Goal: Contribute content: Add original content to the website for others to see

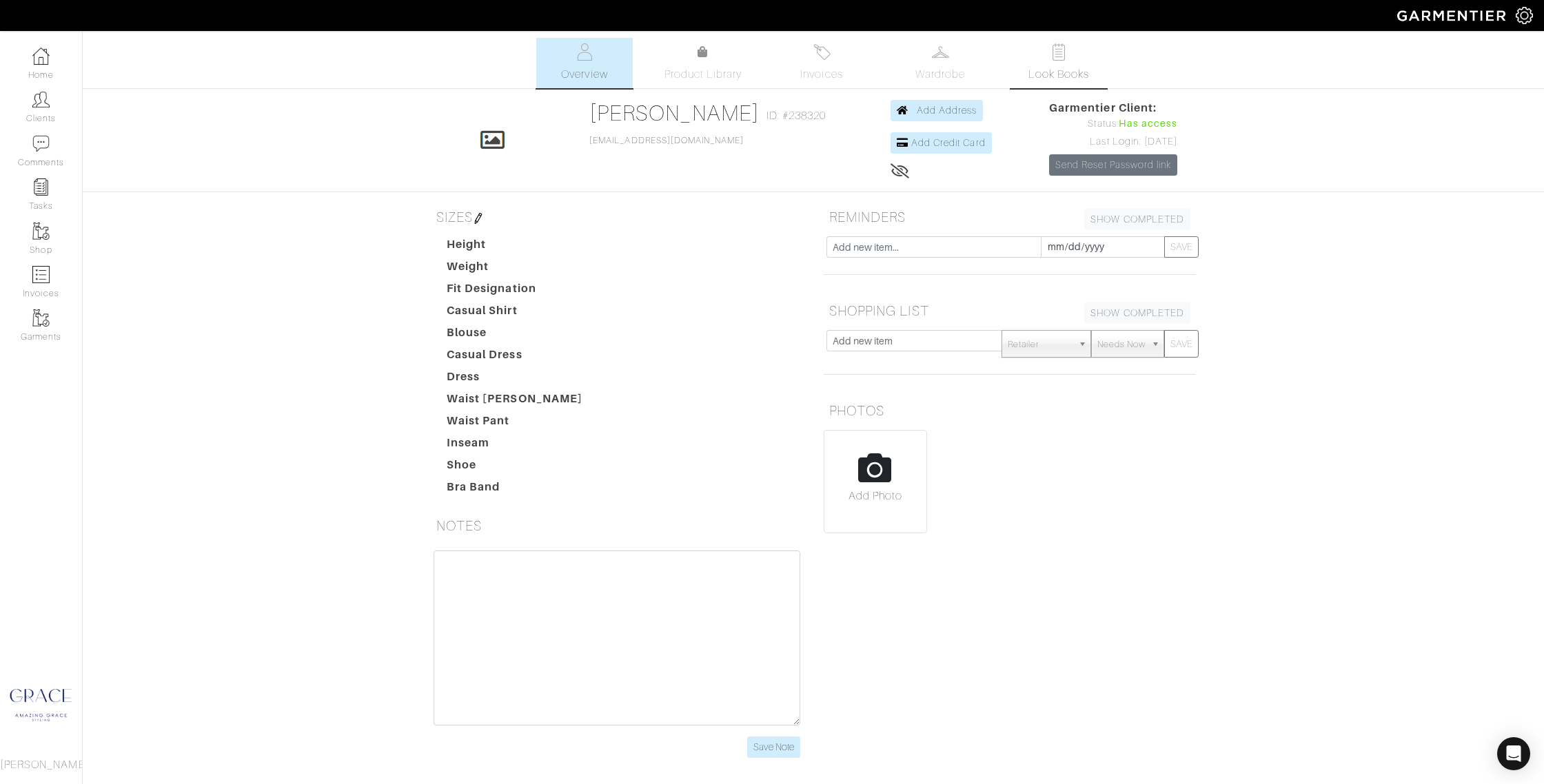
click at [1083, 65] on link "Look Books" at bounding box center [1058, 62] width 97 height 50
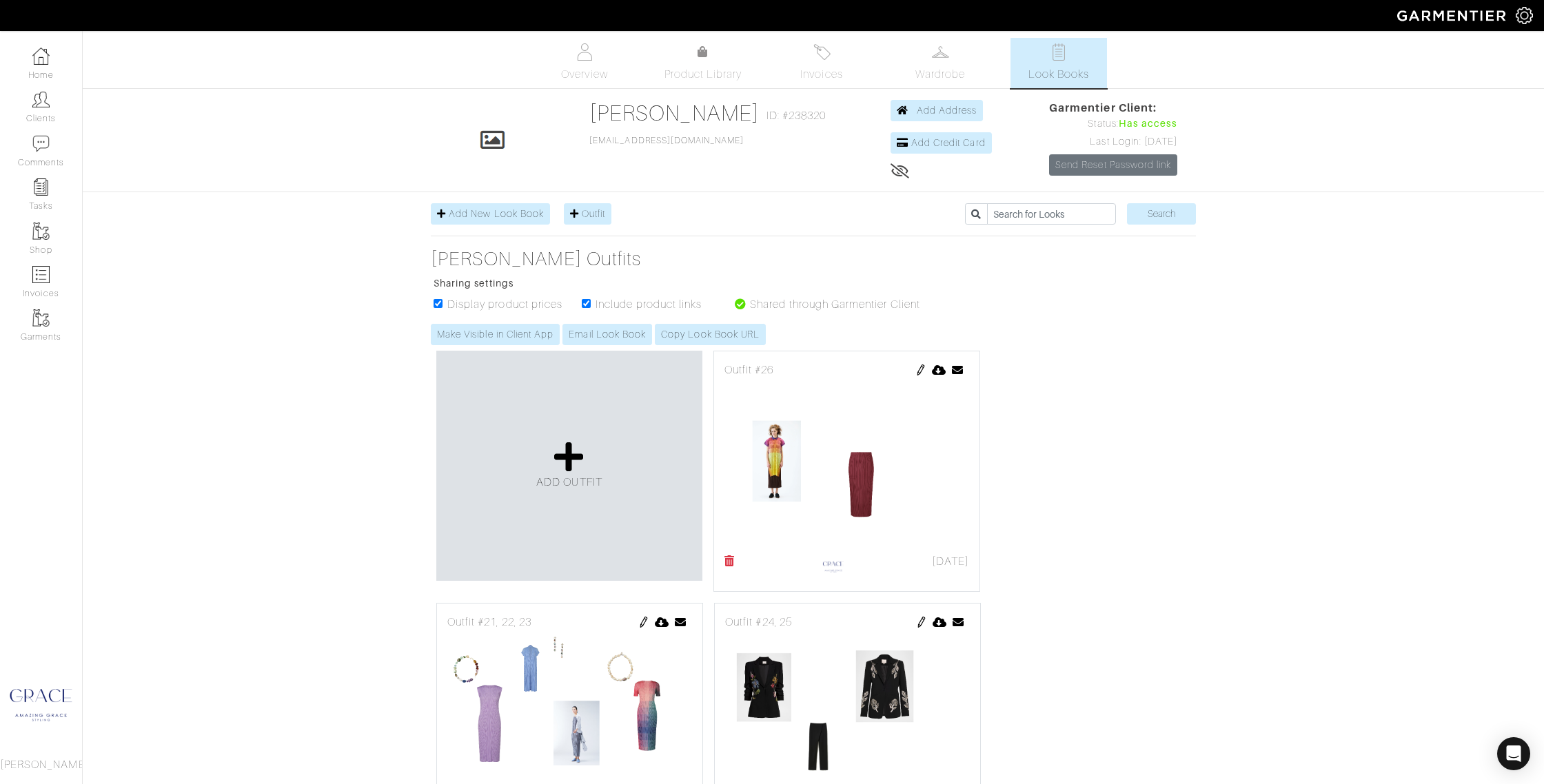
click at [725, 562] on icon at bounding box center [729, 561] width 10 height 11
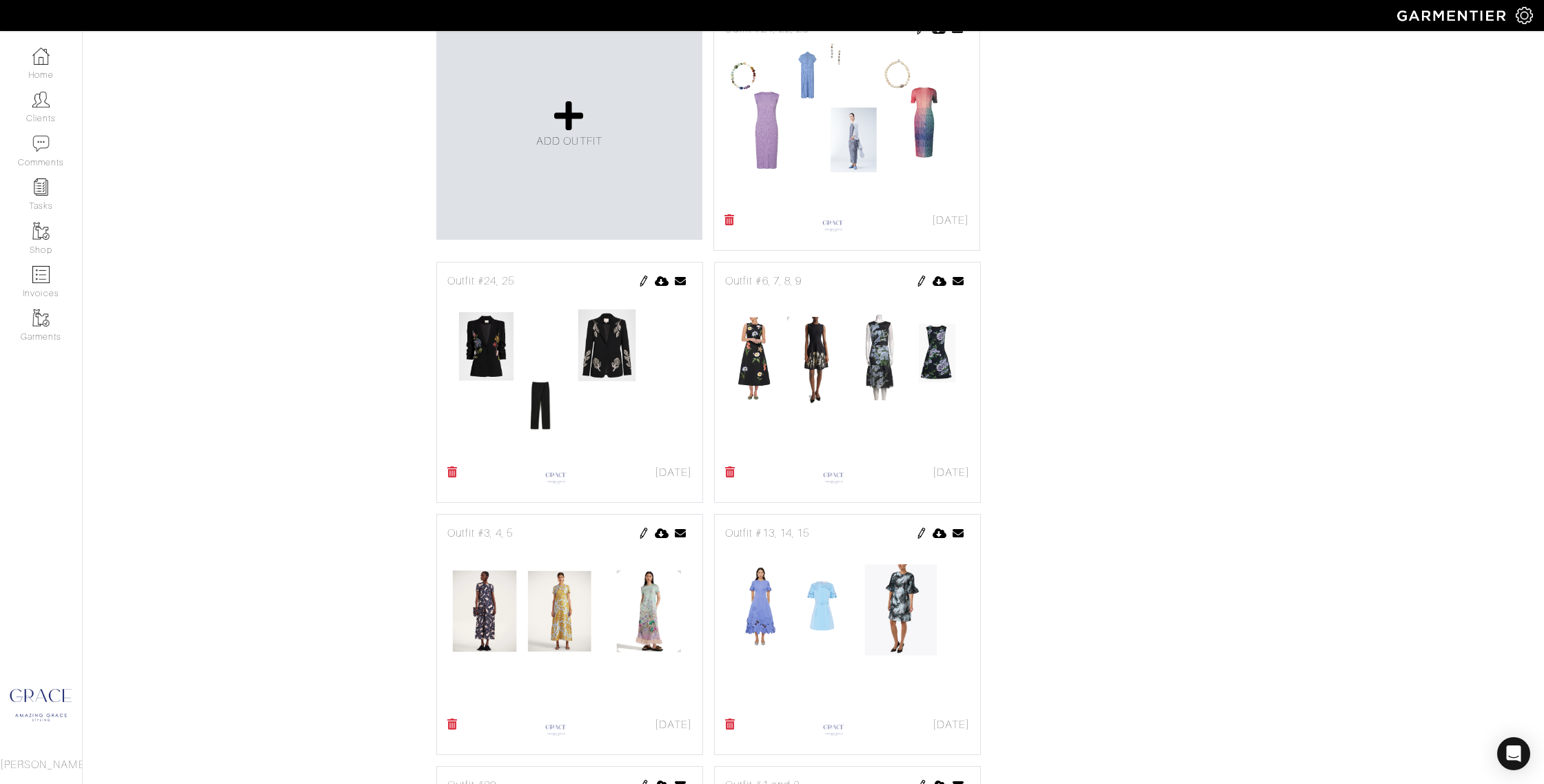
scroll to position [377, 0]
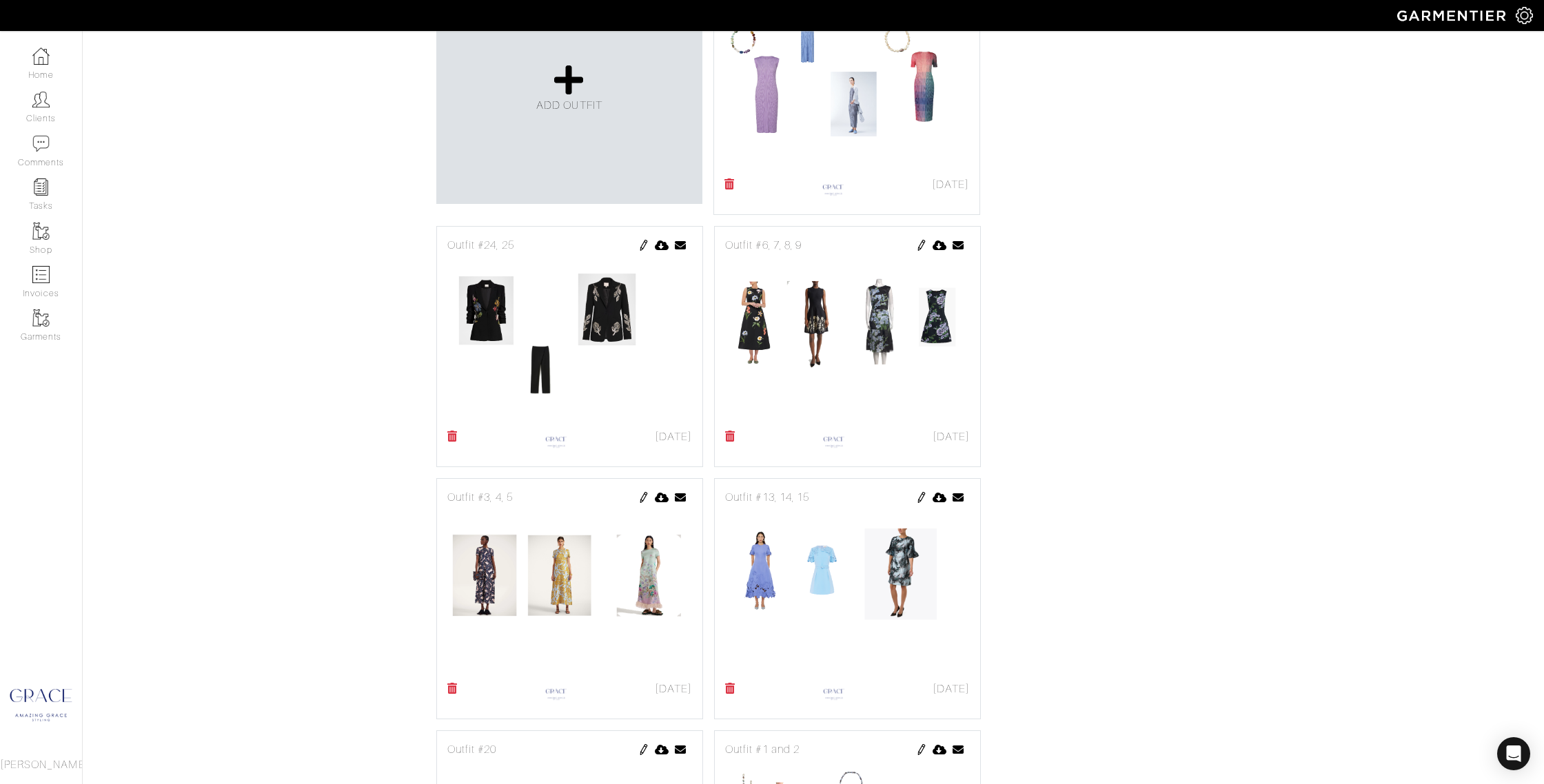
click at [727, 439] on icon at bounding box center [730, 436] width 10 height 11
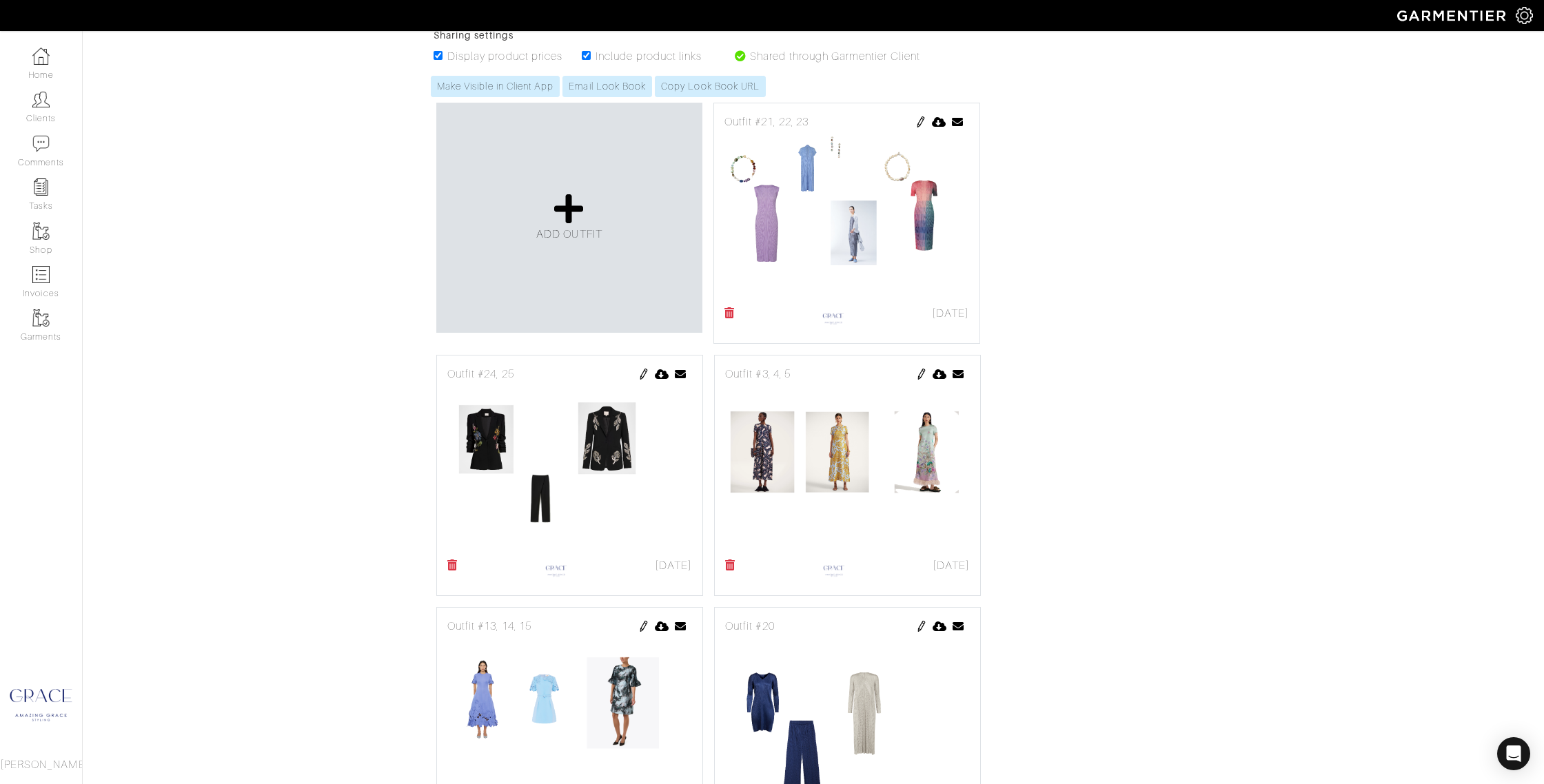
scroll to position [309, 0]
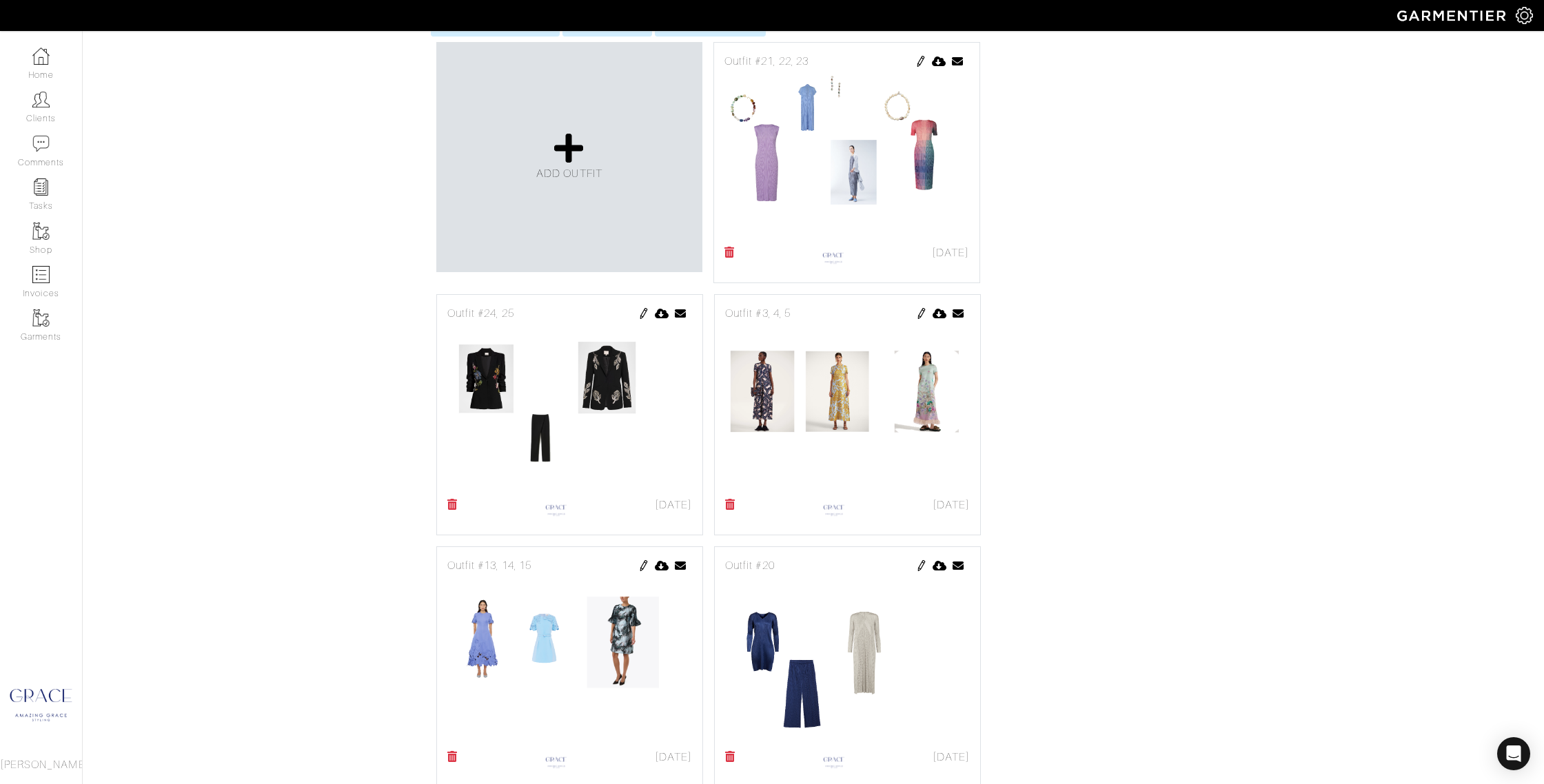
click at [921, 307] on link at bounding box center [921, 313] width 11 height 17
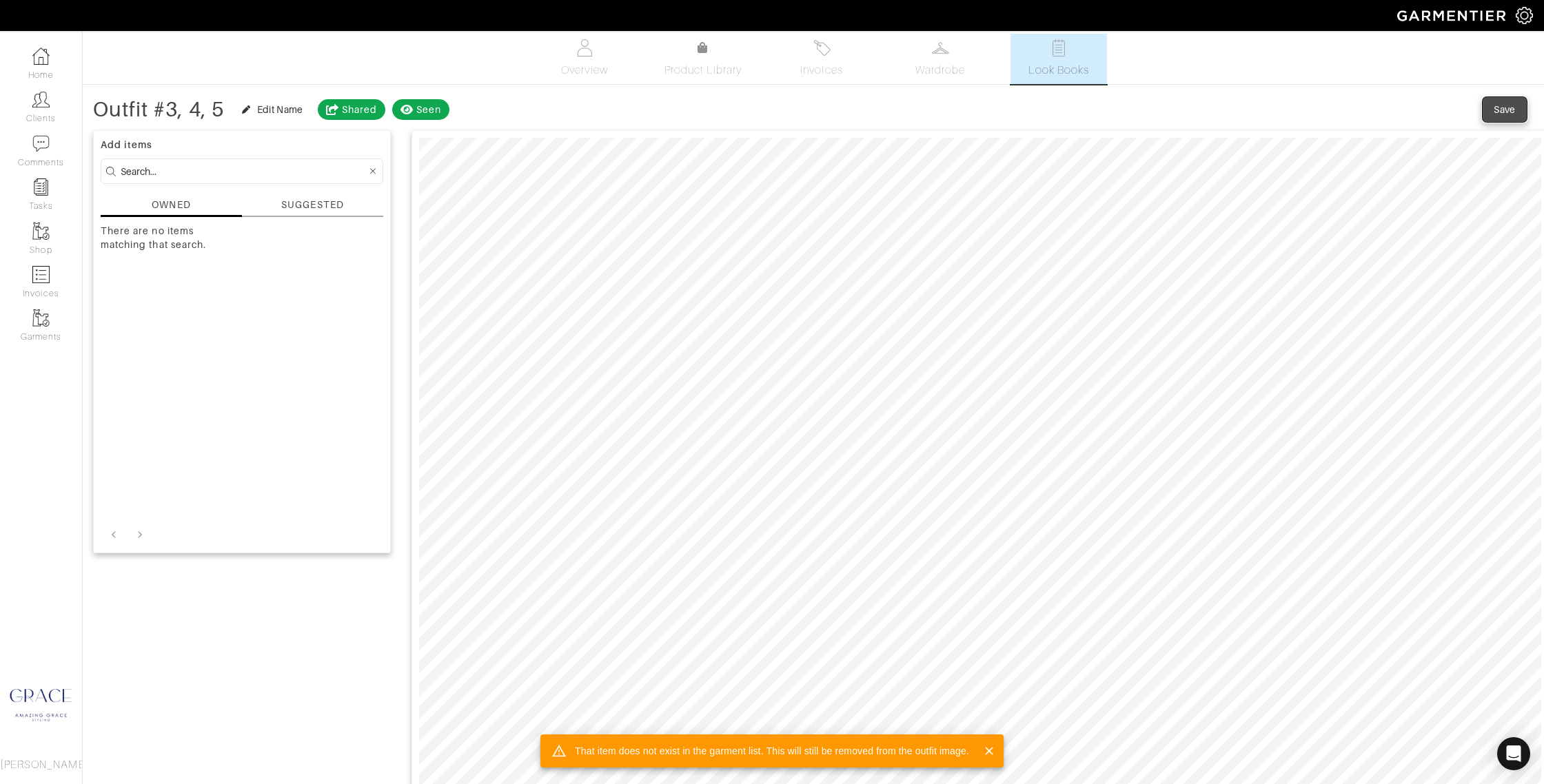
scroll to position [3, 0]
drag, startPoint x: 1507, startPoint y: 107, endPoint x: 1463, endPoint y: 132, distance: 50.6
click at [1507, 107] on div "Save" at bounding box center [1504, 110] width 22 height 14
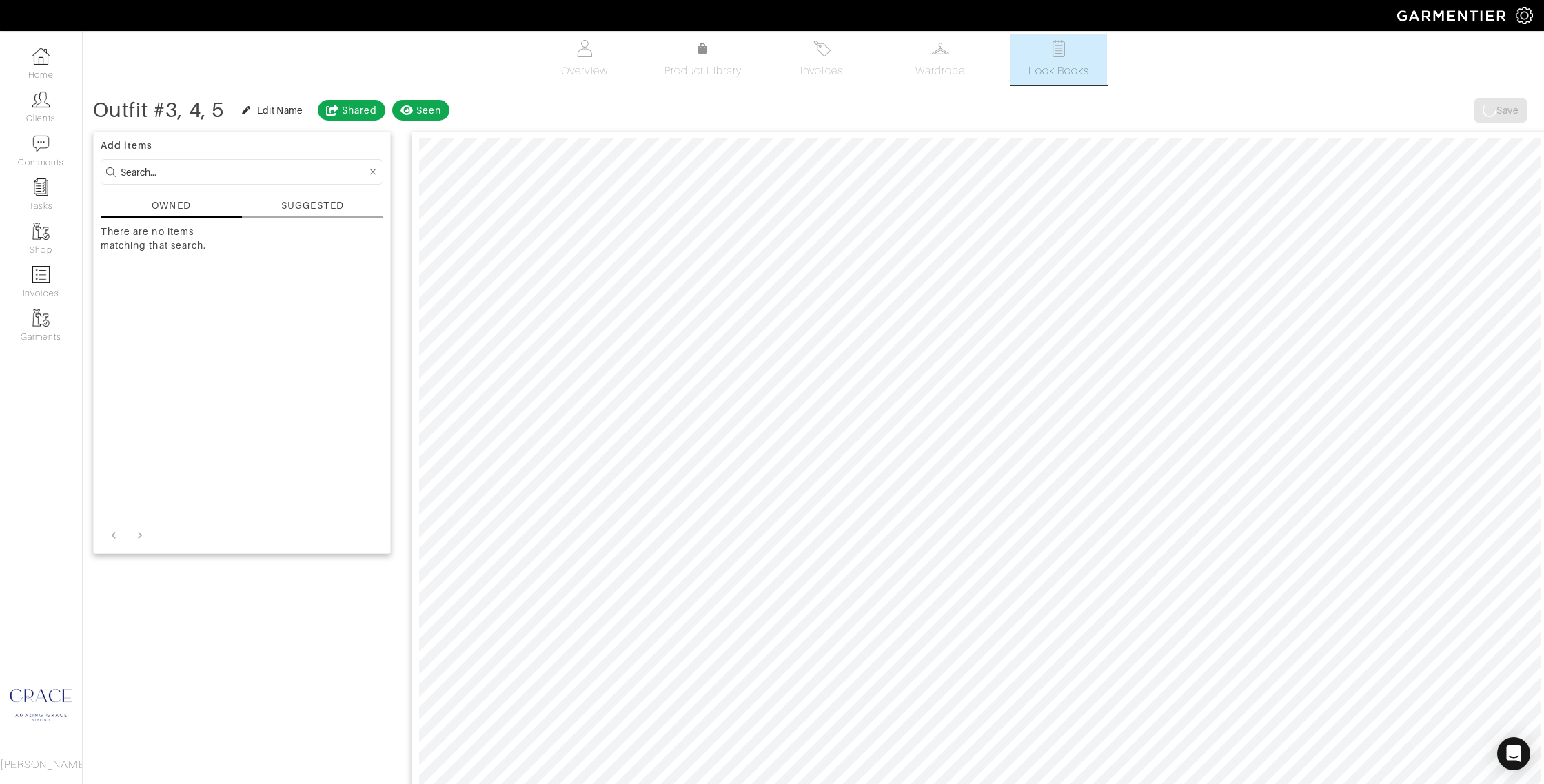
scroll to position [2, 0]
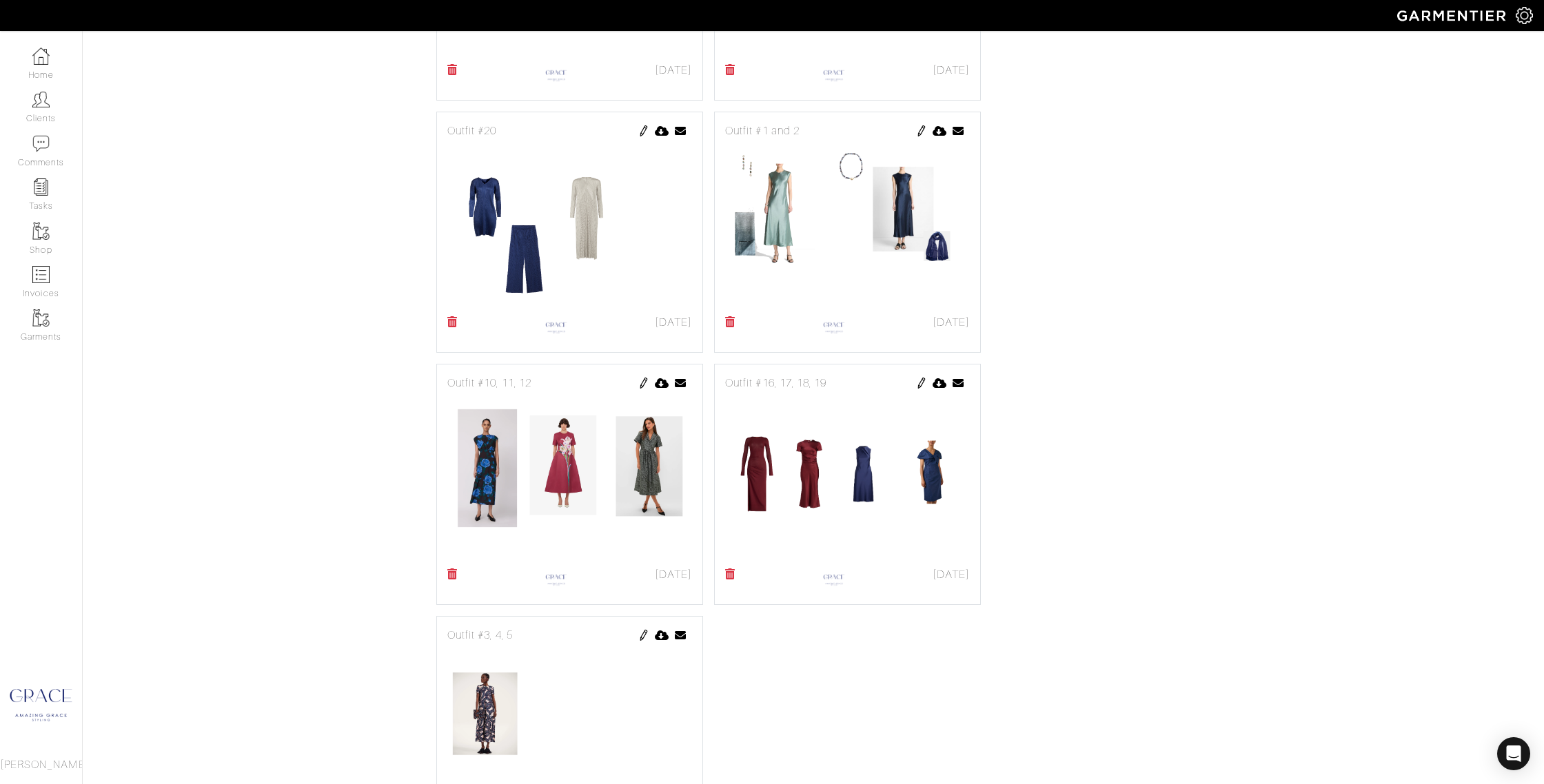
scroll to position [766, 0]
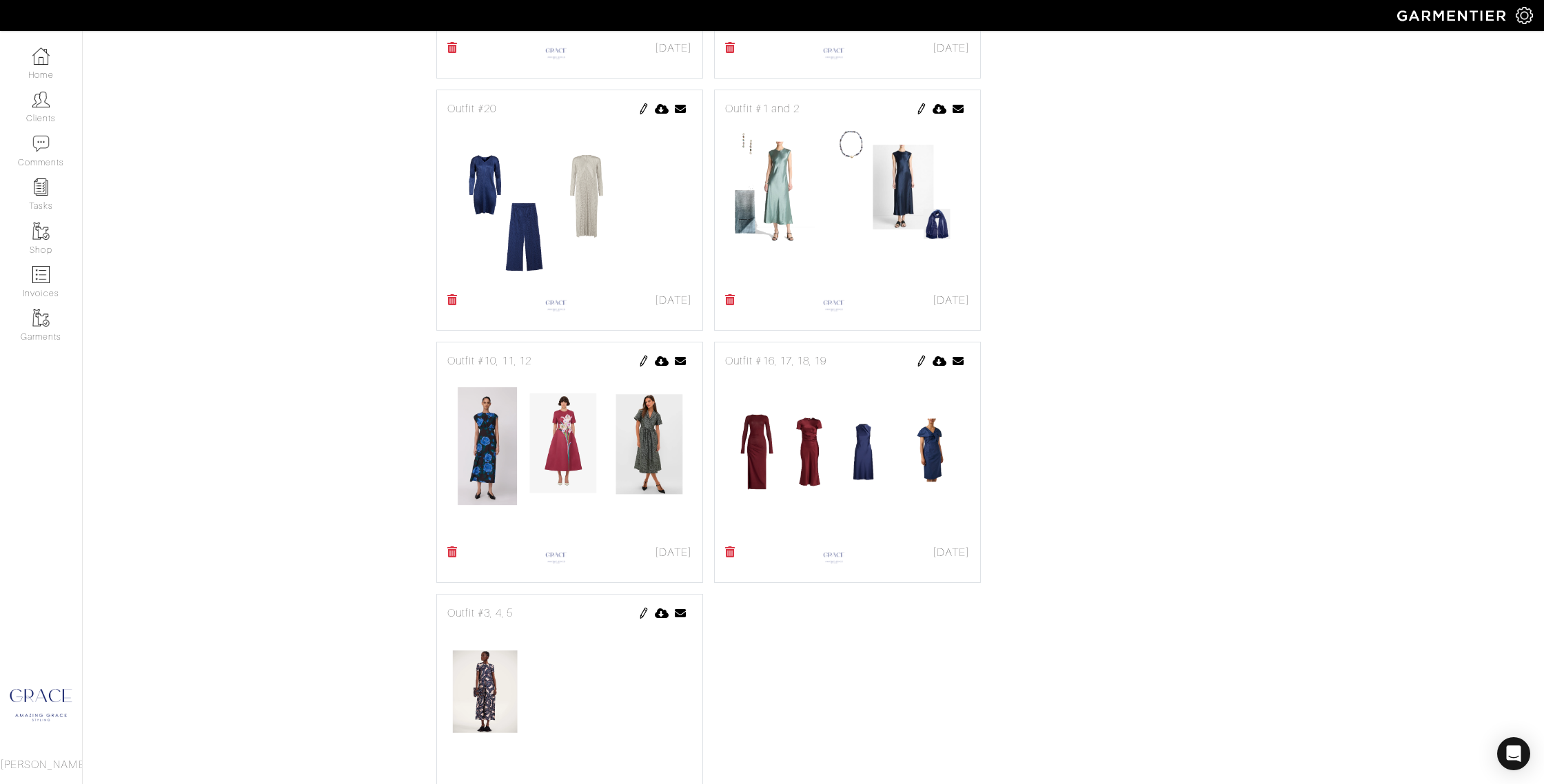
click at [639, 358] on img at bounding box center [643, 361] width 11 height 11
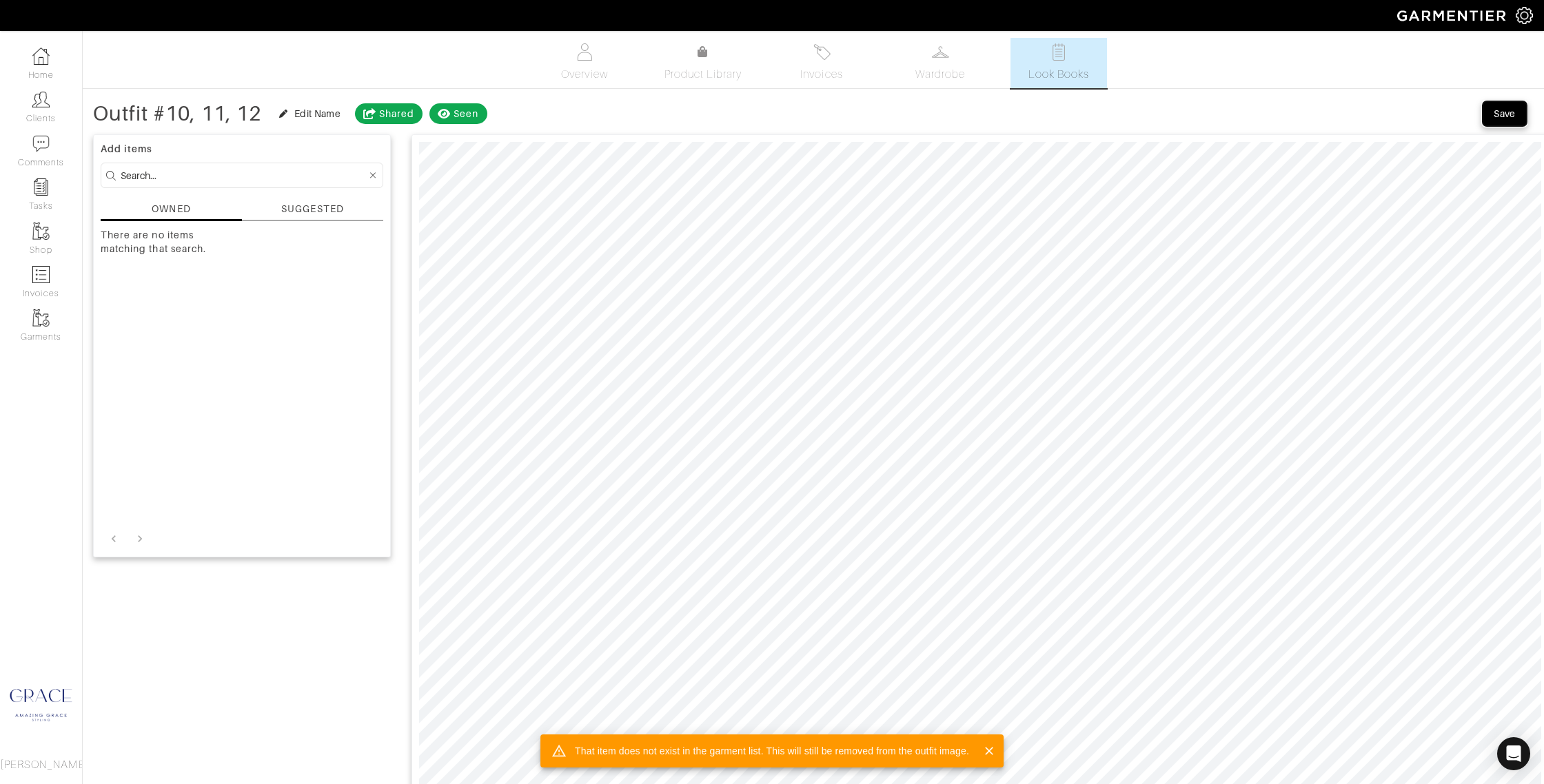
drag, startPoint x: 1502, startPoint y: 107, endPoint x: 1482, endPoint y: 122, distance: 25.0
click at [1502, 107] on div "Save" at bounding box center [1504, 113] width 22 height 14
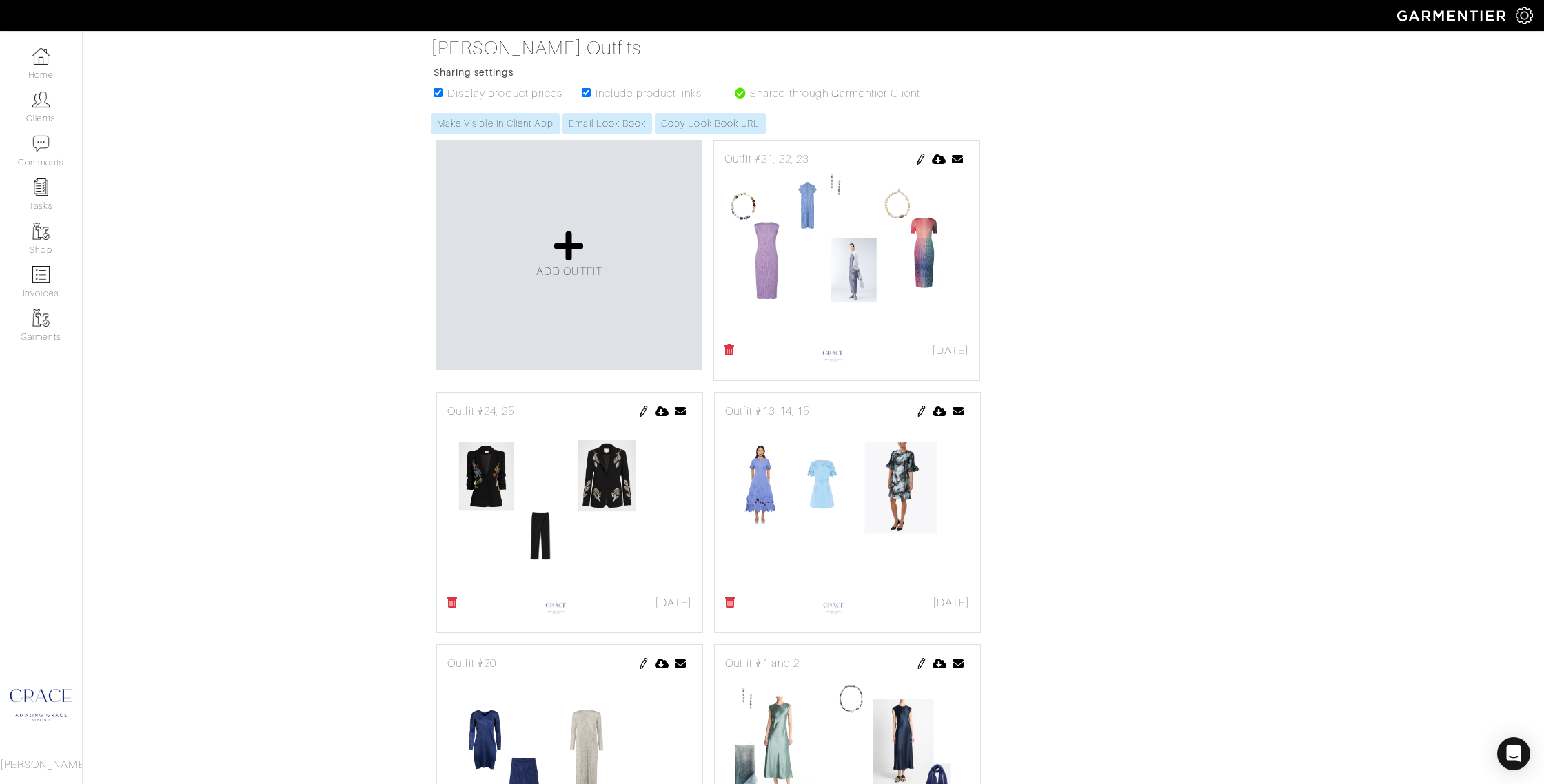
scroll to position [212, 0]
click at [732, 346] on icon at bounding box center [729, 349] width 10 height 11
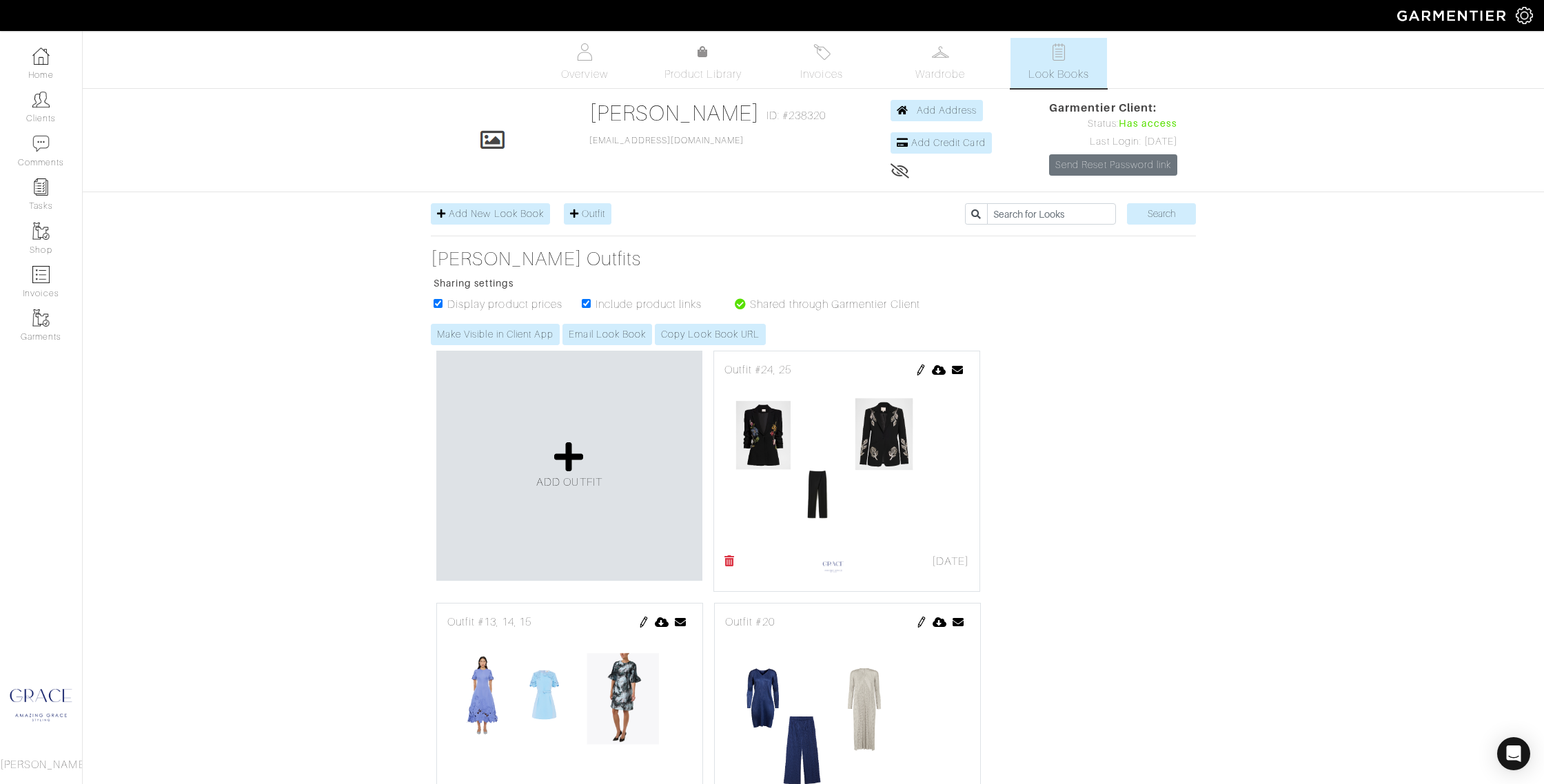
click at [922, 367] on img at bounding box center [920, 370] width 11 height 11
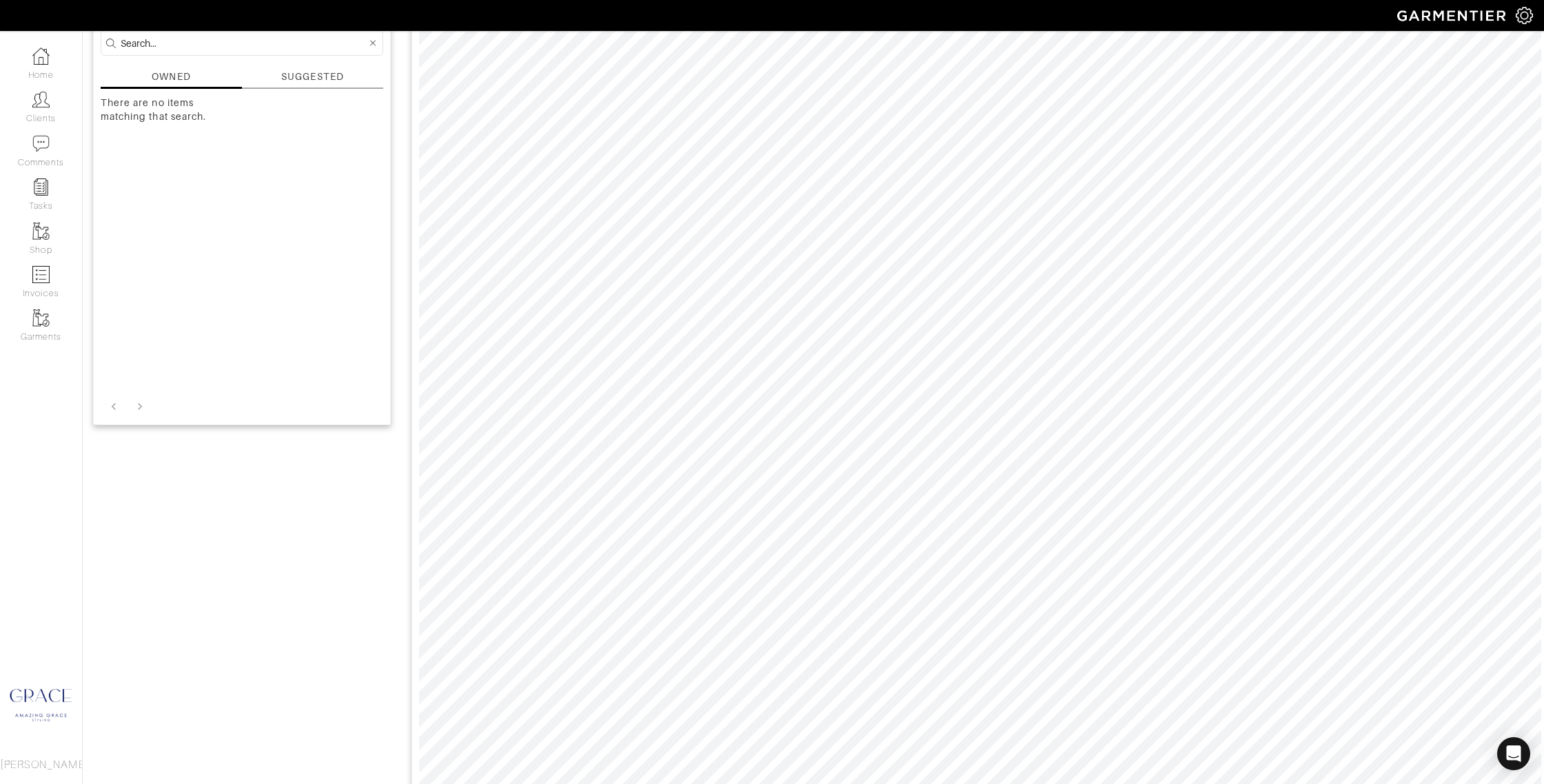
scroll to position [81, 0]
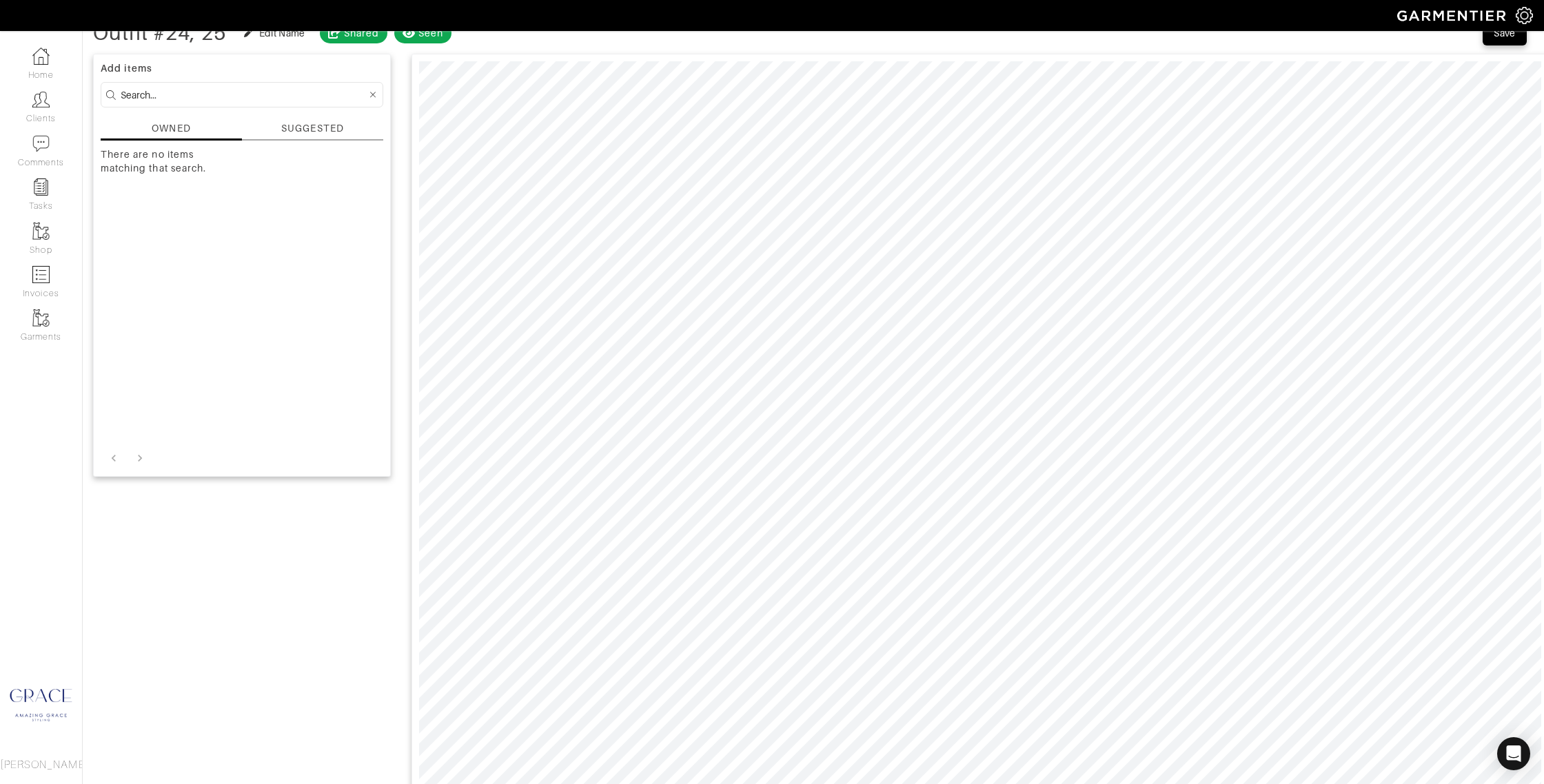
click at [305, 133] on div "SUGGESTED" at bounding box center [312, 128] width 62 height 14
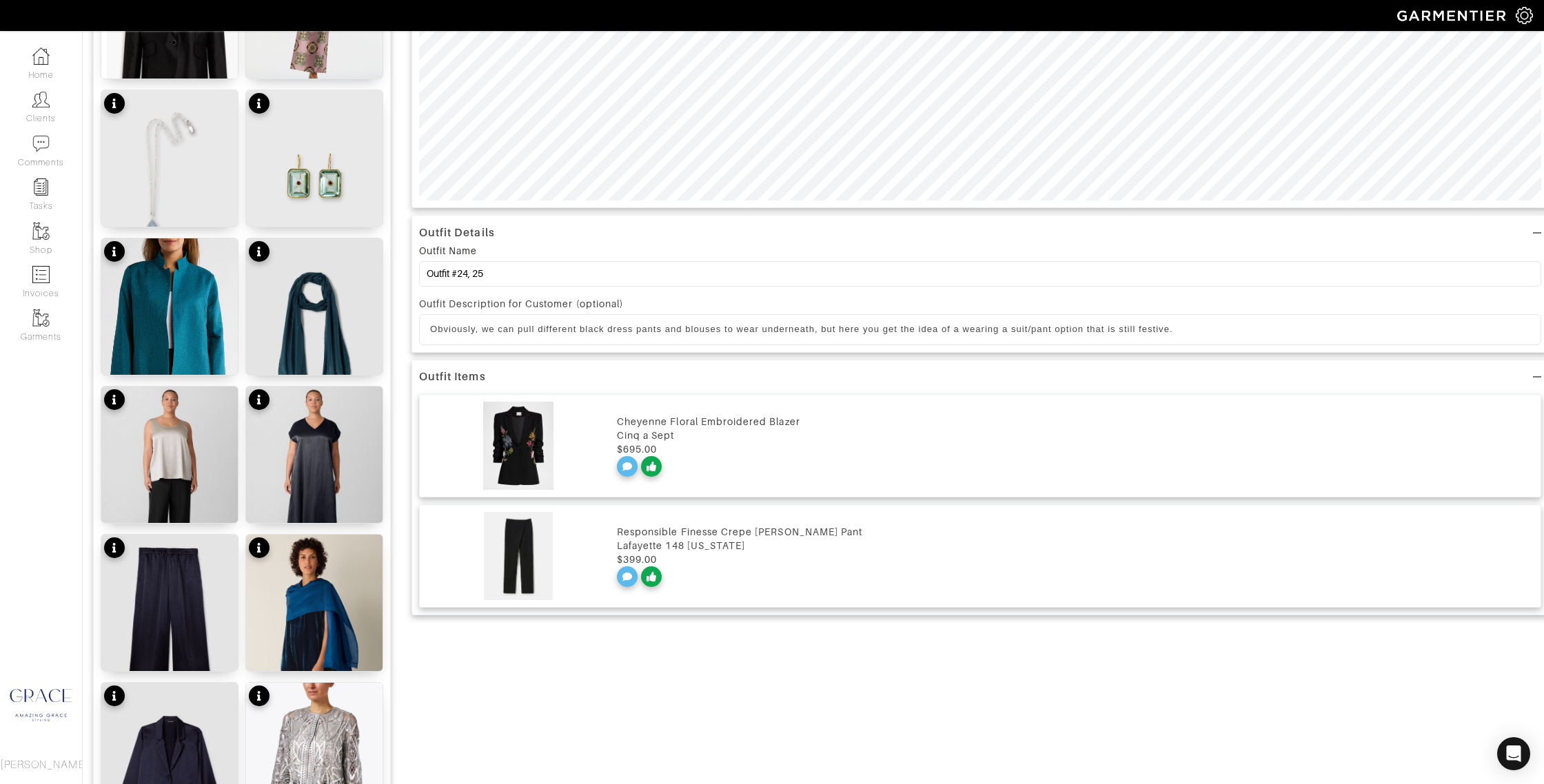
scroll to position [732, 0]
click at [695, 417] on div "Cheyenne Floral Embroidered Blazer" at bounding box center [1075, 421] width 917 height 14
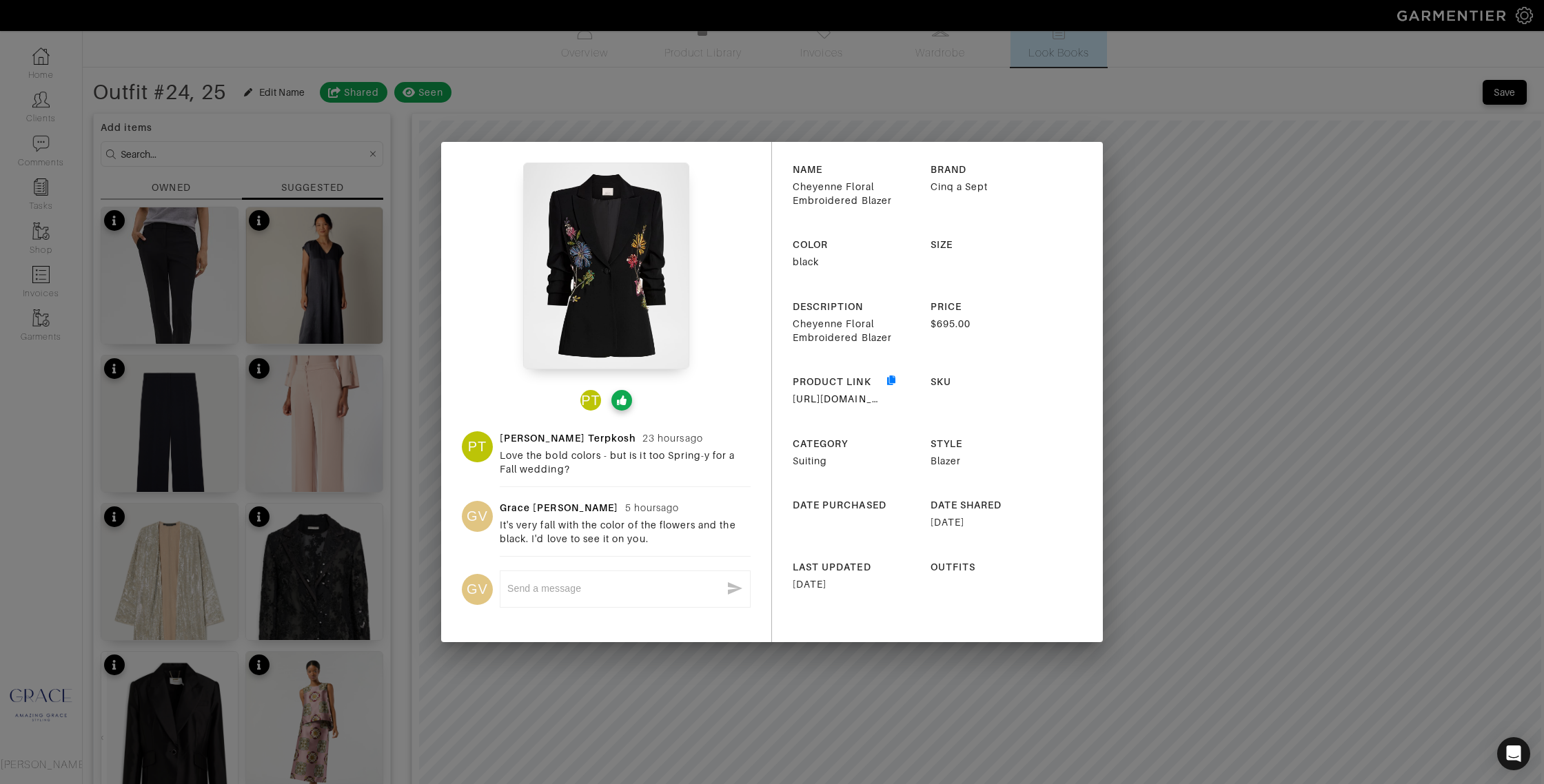
scroll to position [21, 0]
click at [1200, 372] on div "PT PT Patty Terpkosh 23 hours ago Love the bold colors - but is it too Spring-y…" at bounding box center [772, 392] width 1544 height 784
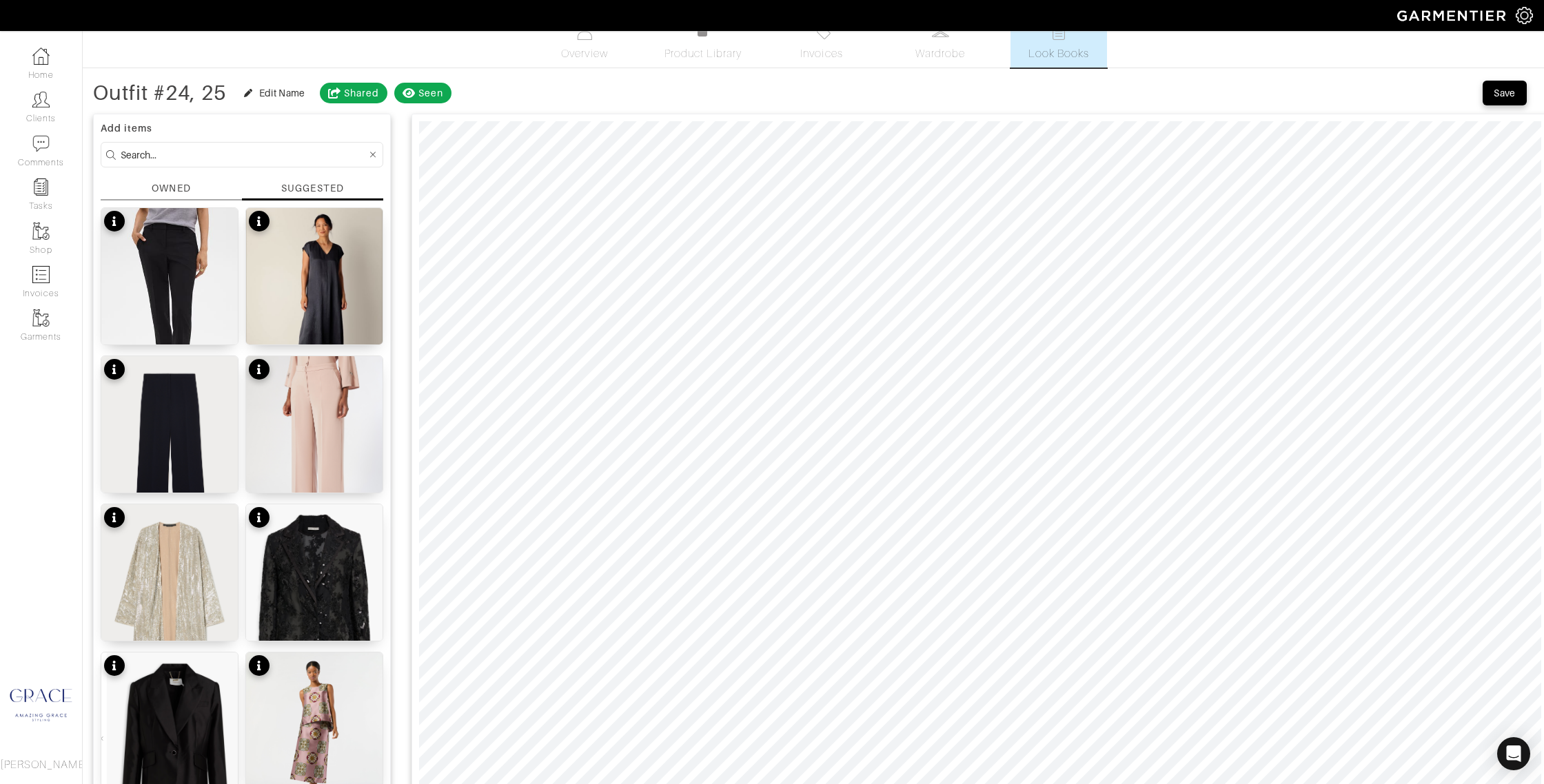
scroll to position [0, 0]
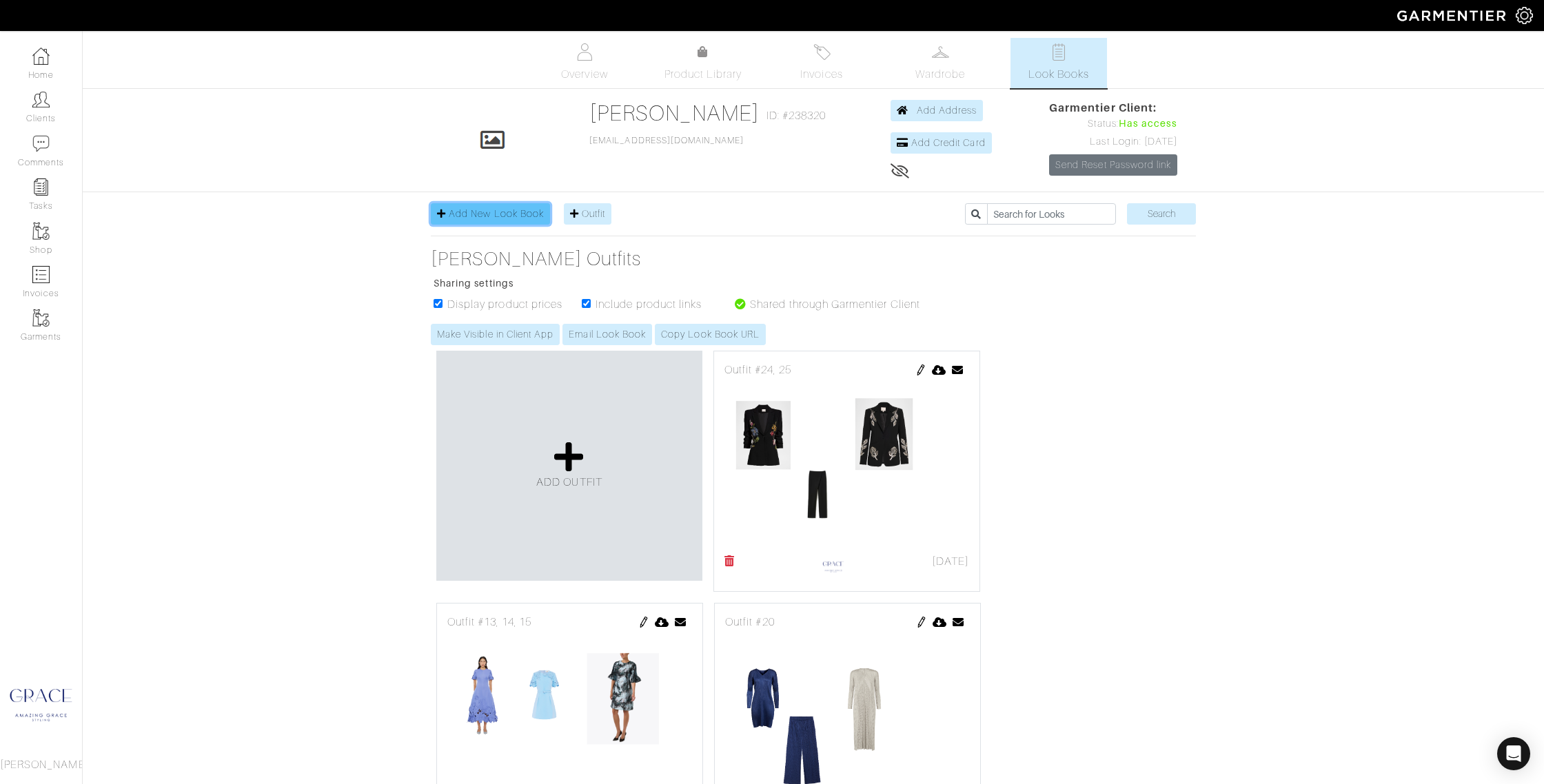
click at [473, 211] on span "Add New Look Book" at bounding box center [496, 213] width 95 height 11
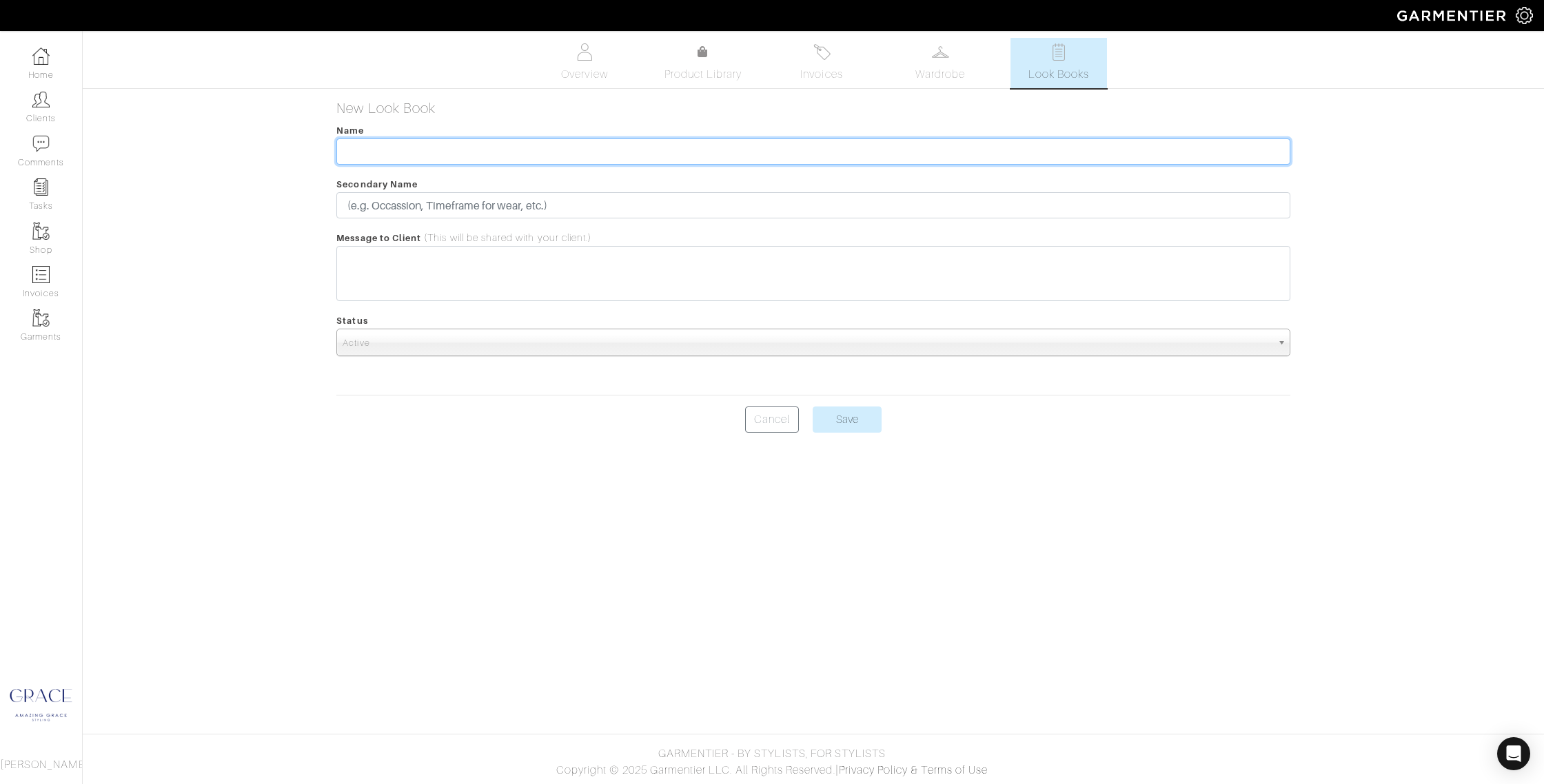
click at [431, 149] on input "text" at bounding box center [813, 151] width 953 height 26
type input "Wedding Look Book 1.2"
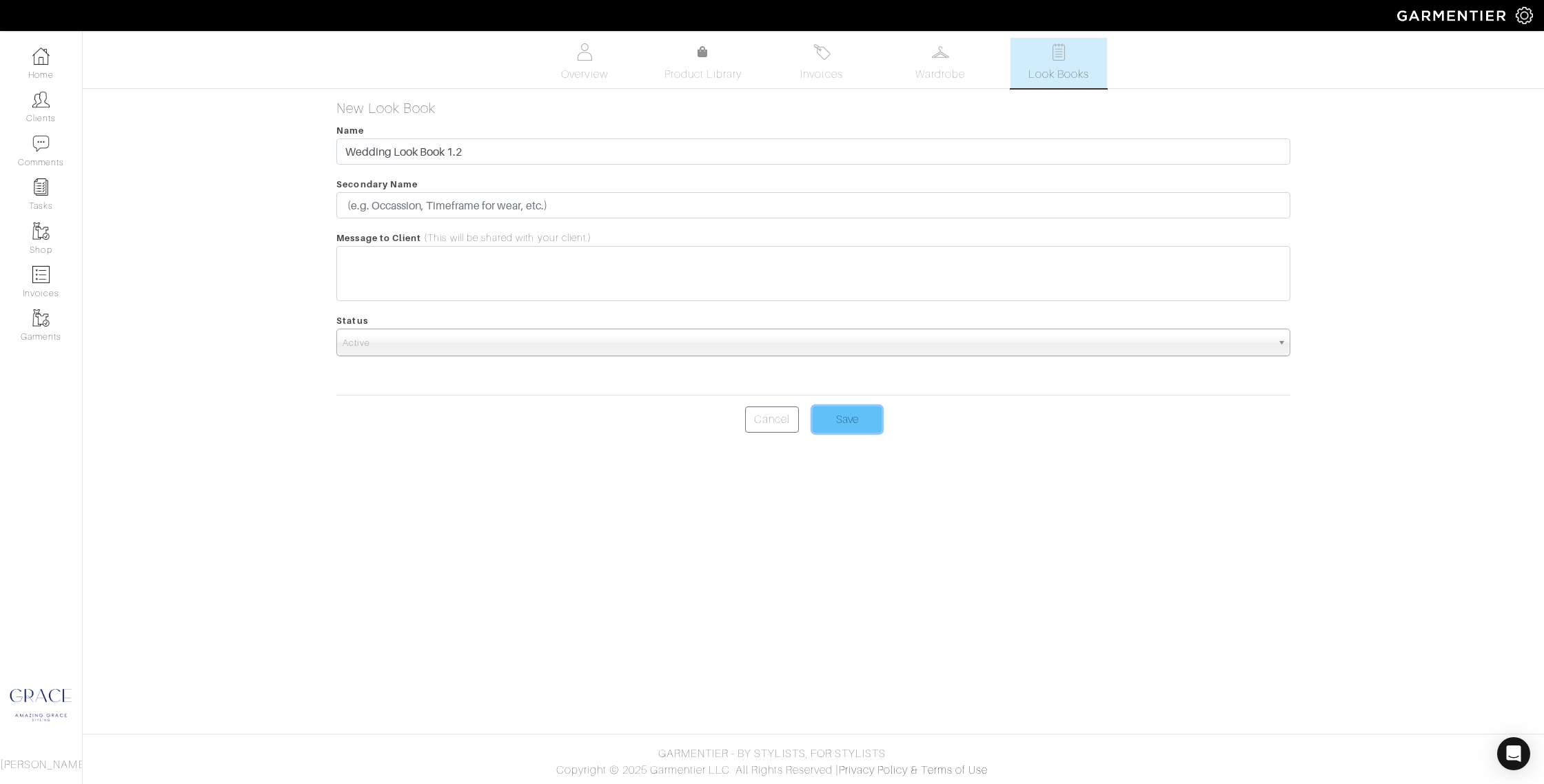
click at [862, 422] on input "Save" at bounding box center [847, 419] width 69 height 26
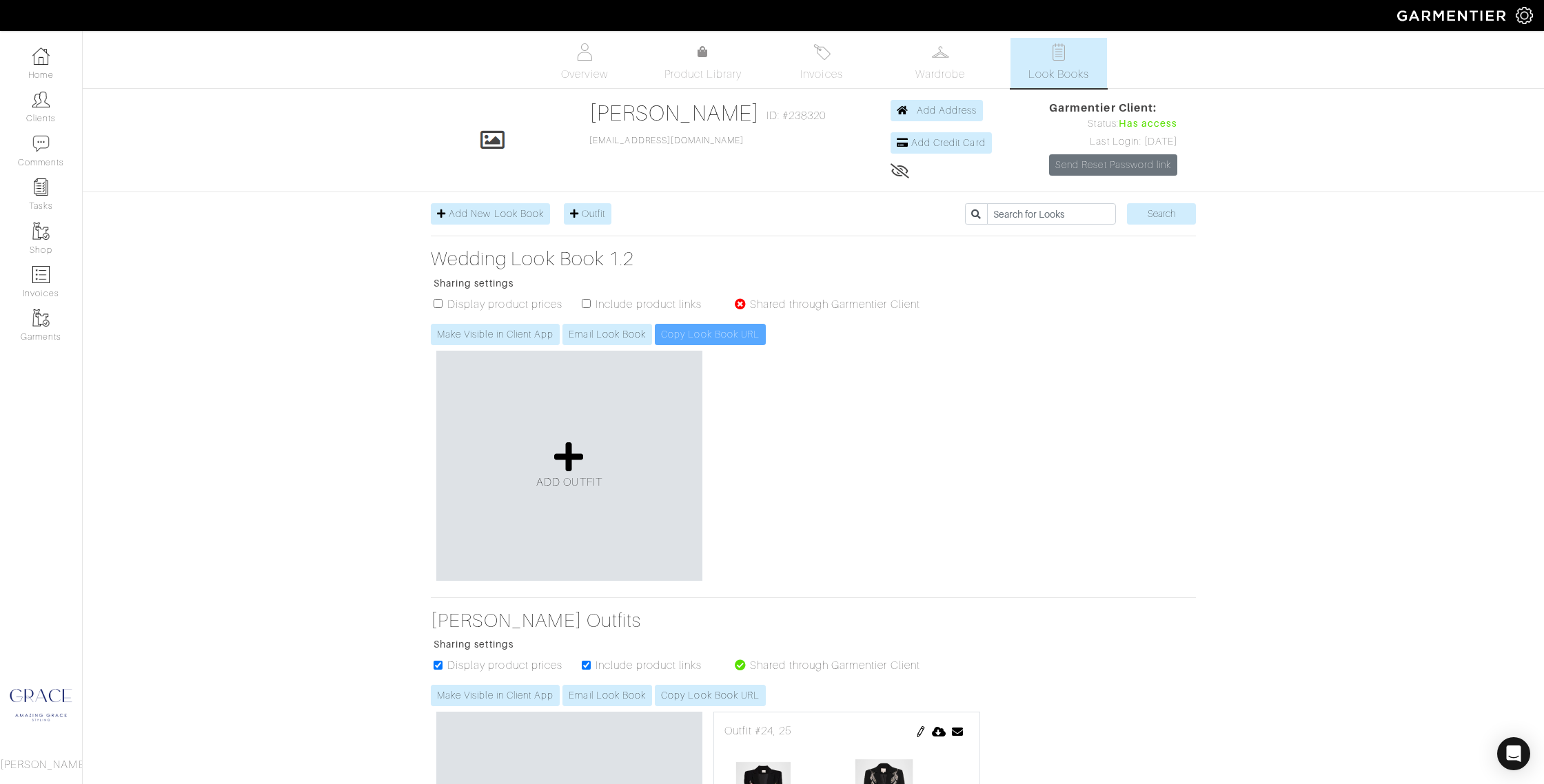
click at [596, 424] on div "ADD OUTFIT" at bounding box center [569, 466] width 266 height 230
click at [567, 455] on icon at bounding box center [569, 457] width 30 height 33
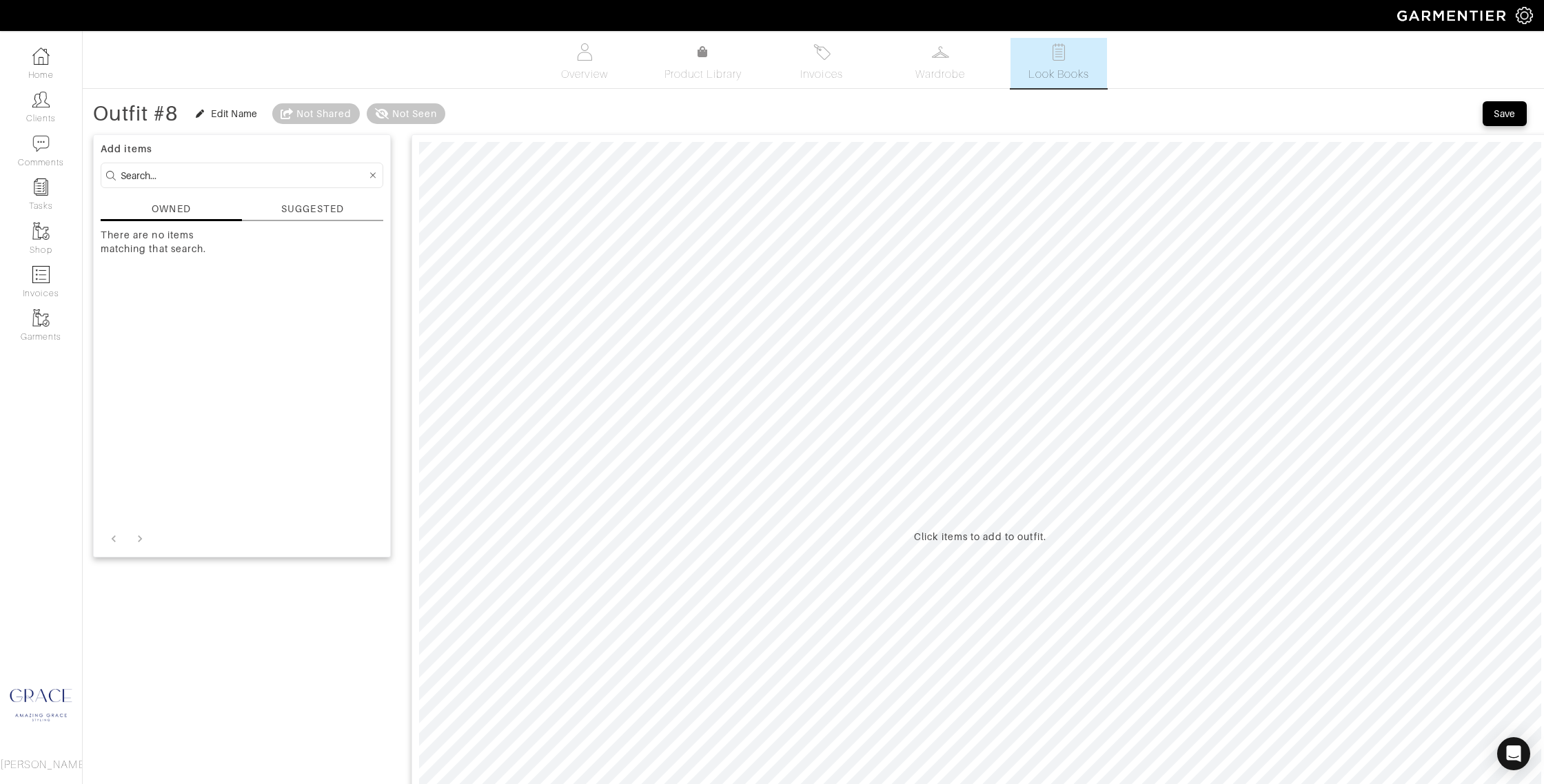
click at [259, 171] on input at bounding box center [243, 175] width 246 height 17
click at [178, 175] on input "cin" at bounding box center [243, 175] width 246 height 17
click at [281, 209] on div "SUGGESTED" at bounding box center [312, 211] width 142 height 19
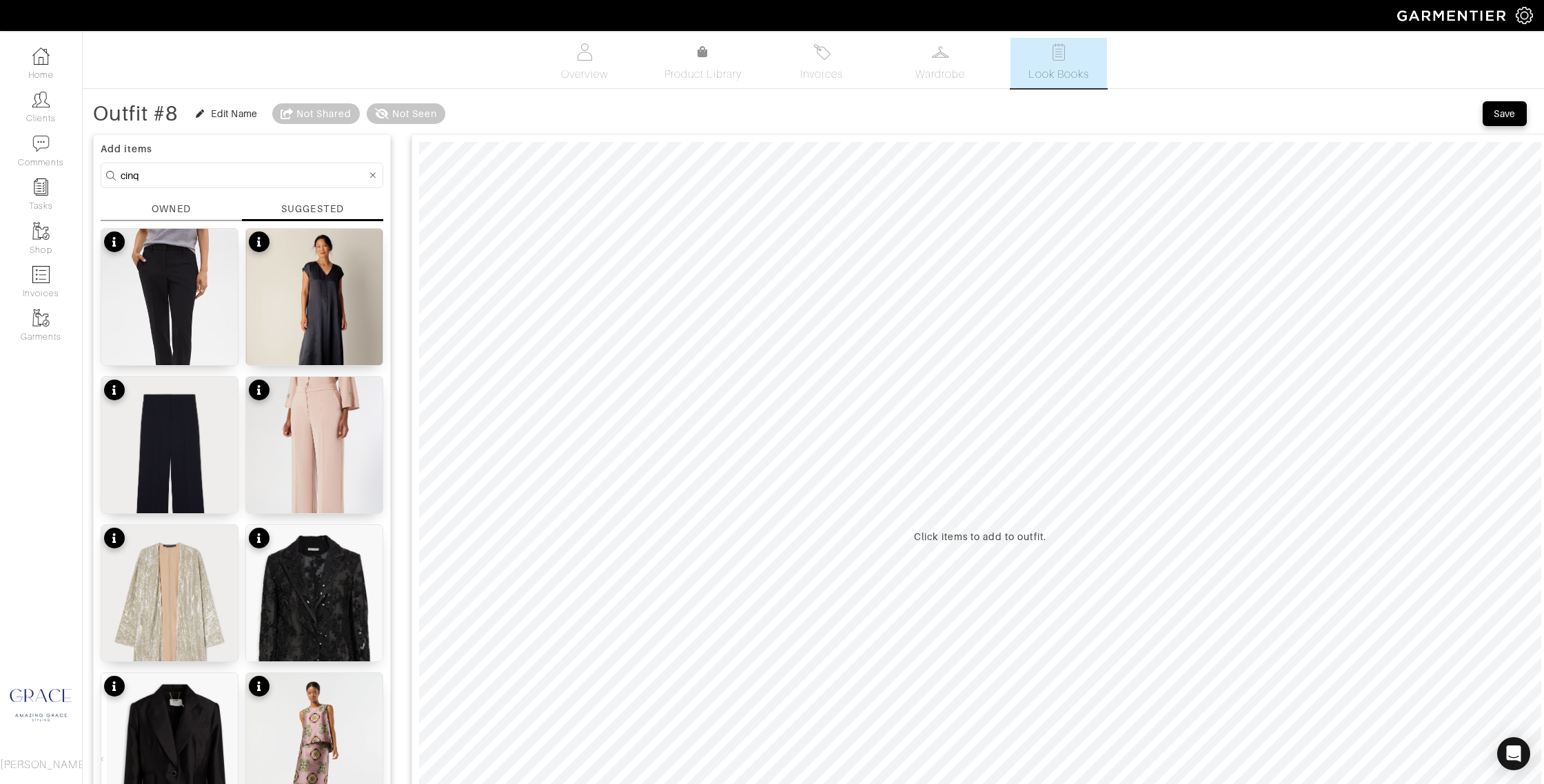
drag, startPoint x: 149, startPoint y: 175, endPoint x: 91, endPoint y: 163, distance: 59.2
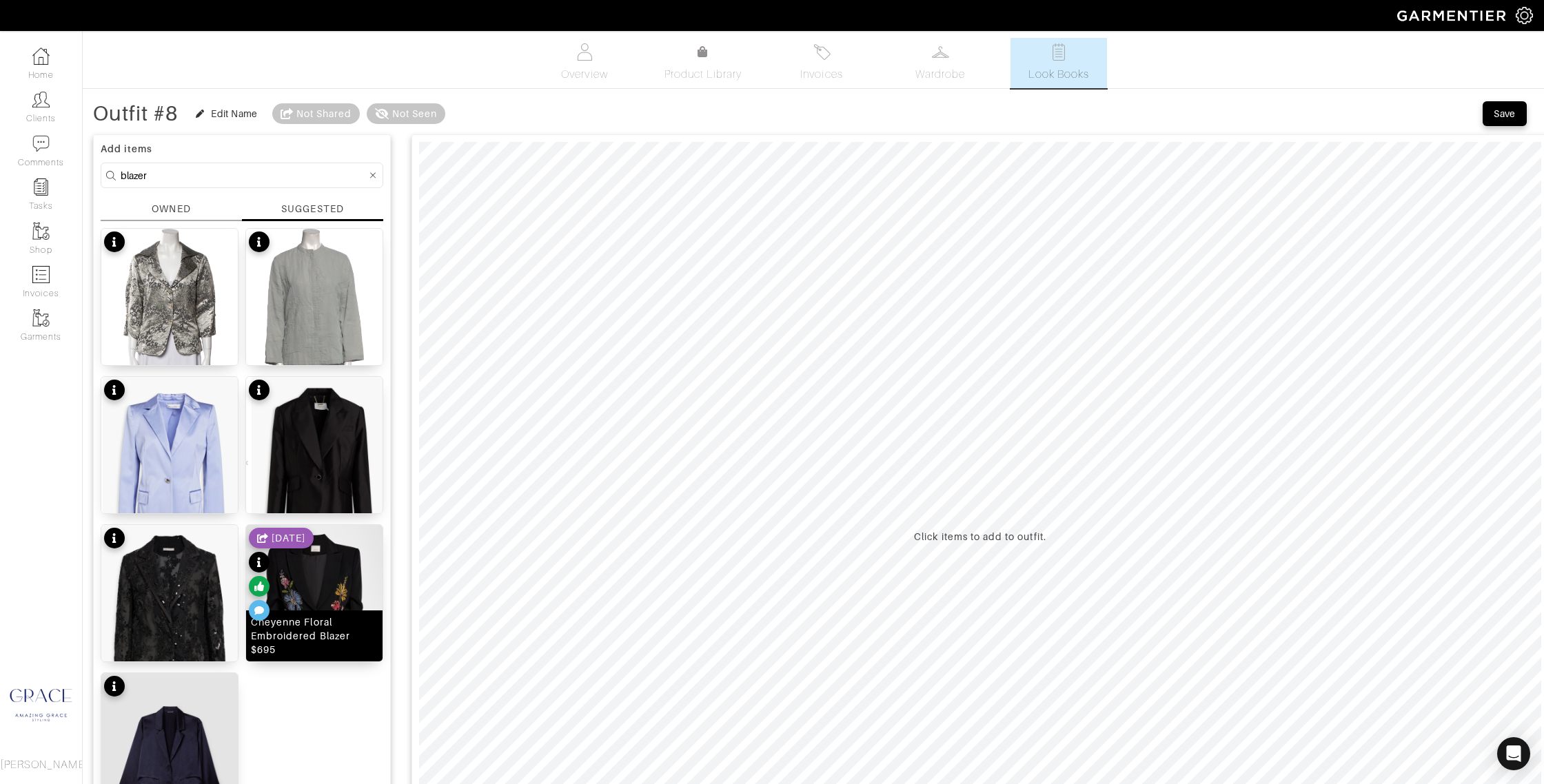
scroll to position [2, 0]
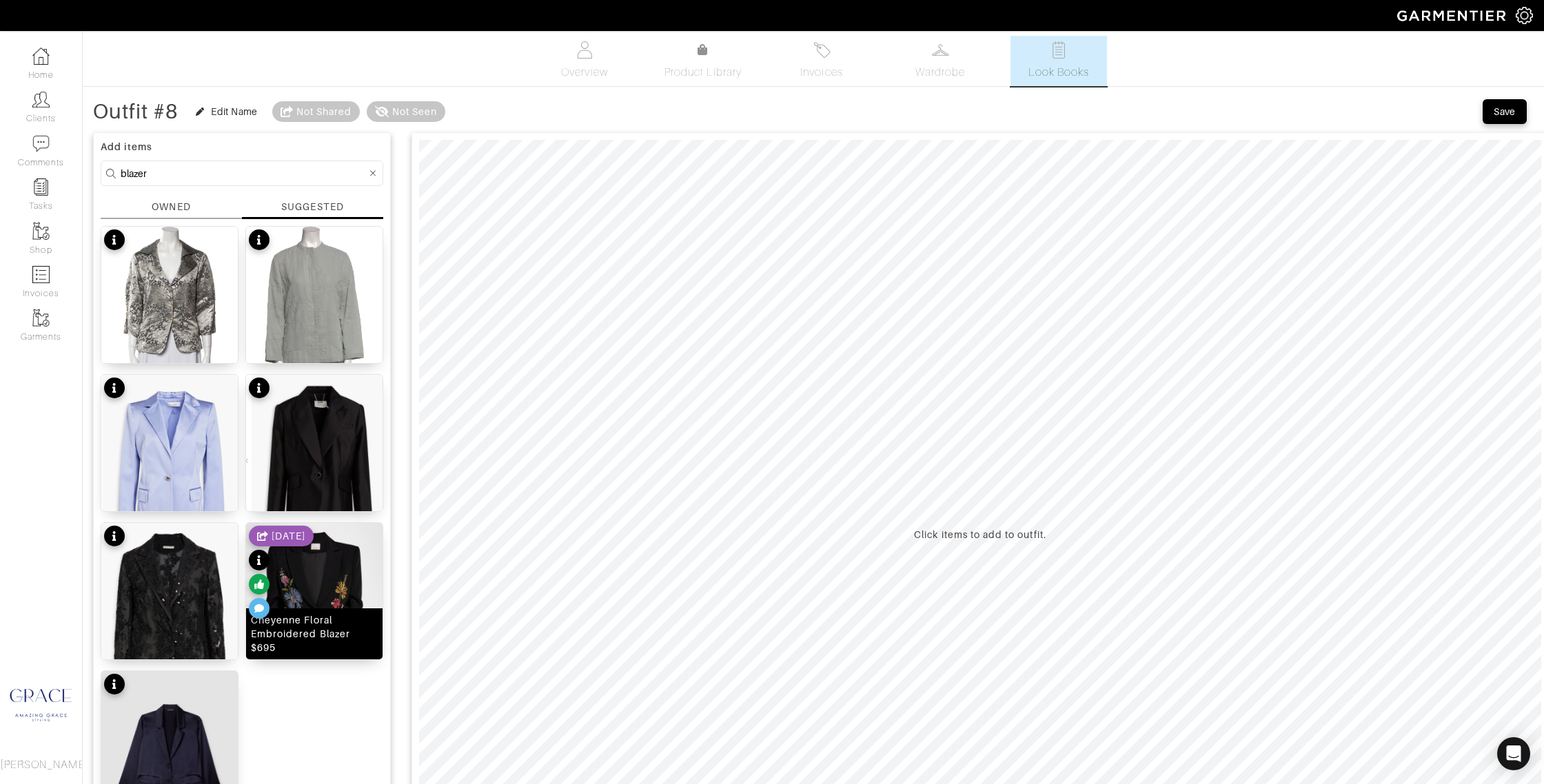
click at [323, 549] on img at bounding box center [314, 608] width 137 height 171
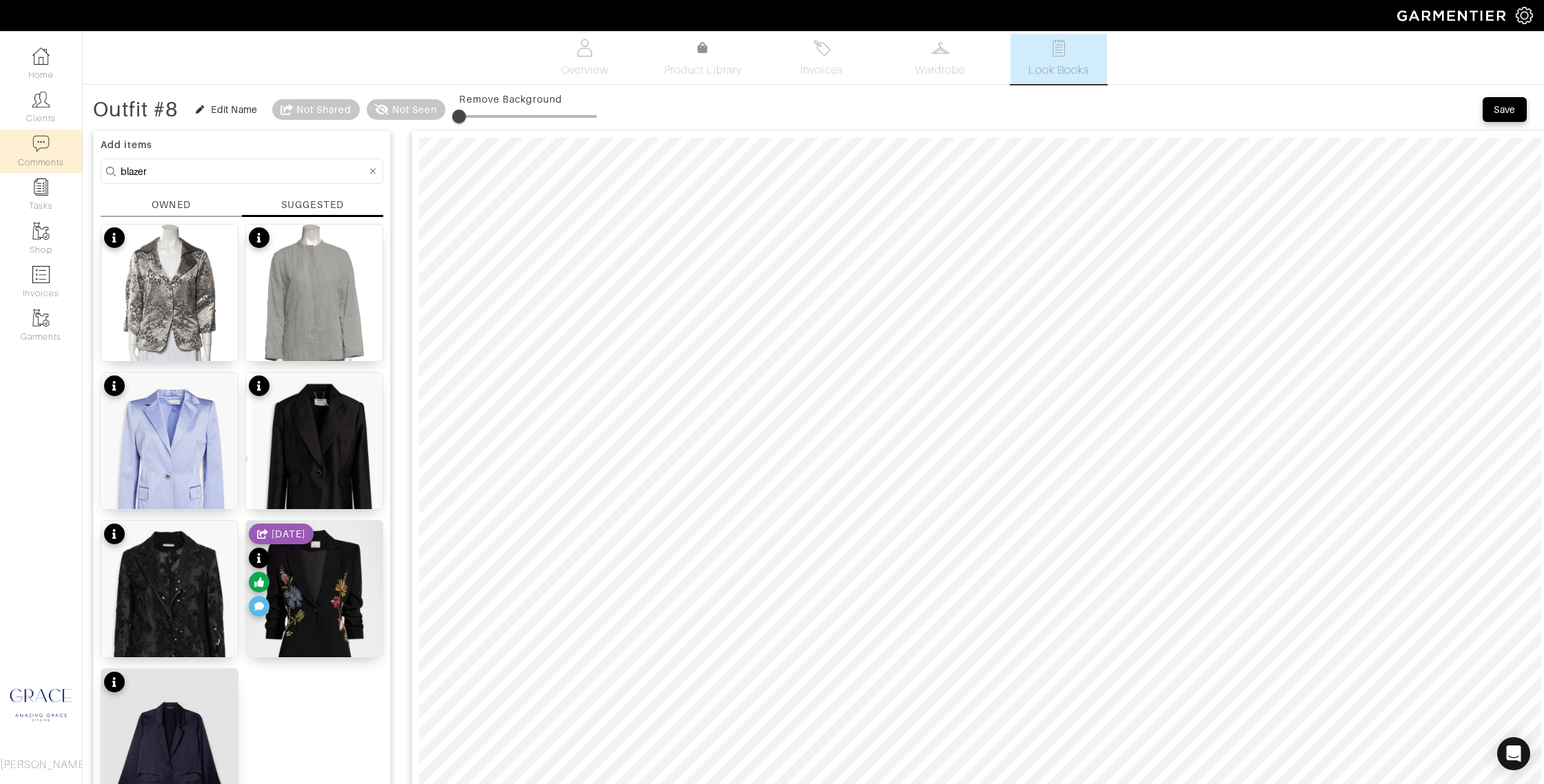
drag, startPoint x: 162, startPoint y: 172, endPoint x: 32, endPoint y: 149, distance: 132.0
click at [34, 149] on div "Company Settings Manage Subscription My Profile Stylists Sign Out Home Clients …" at bounding box center [772, 614] width 1544 height 1236
type input "pants"
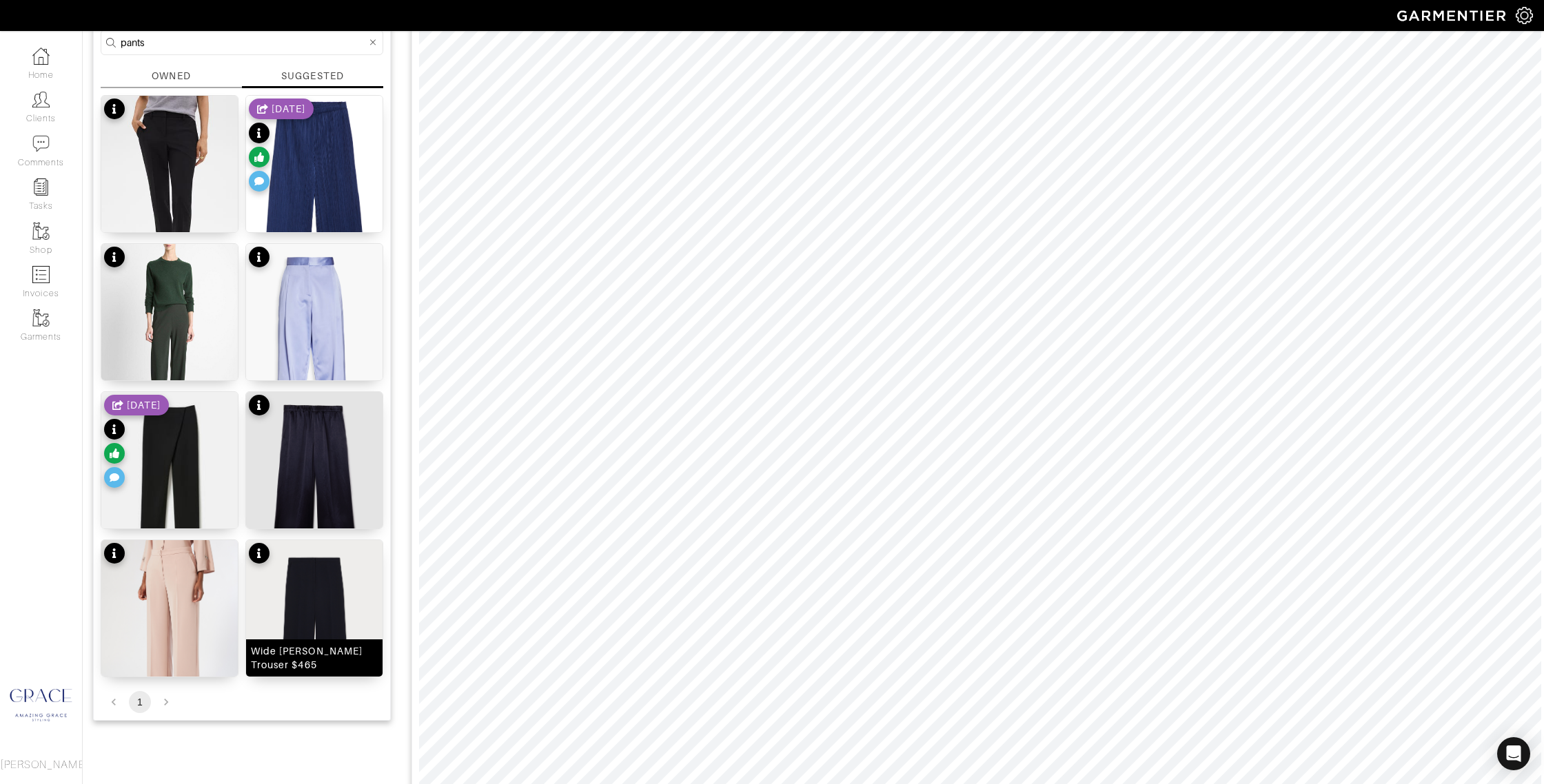
scroll to position [144, 0]
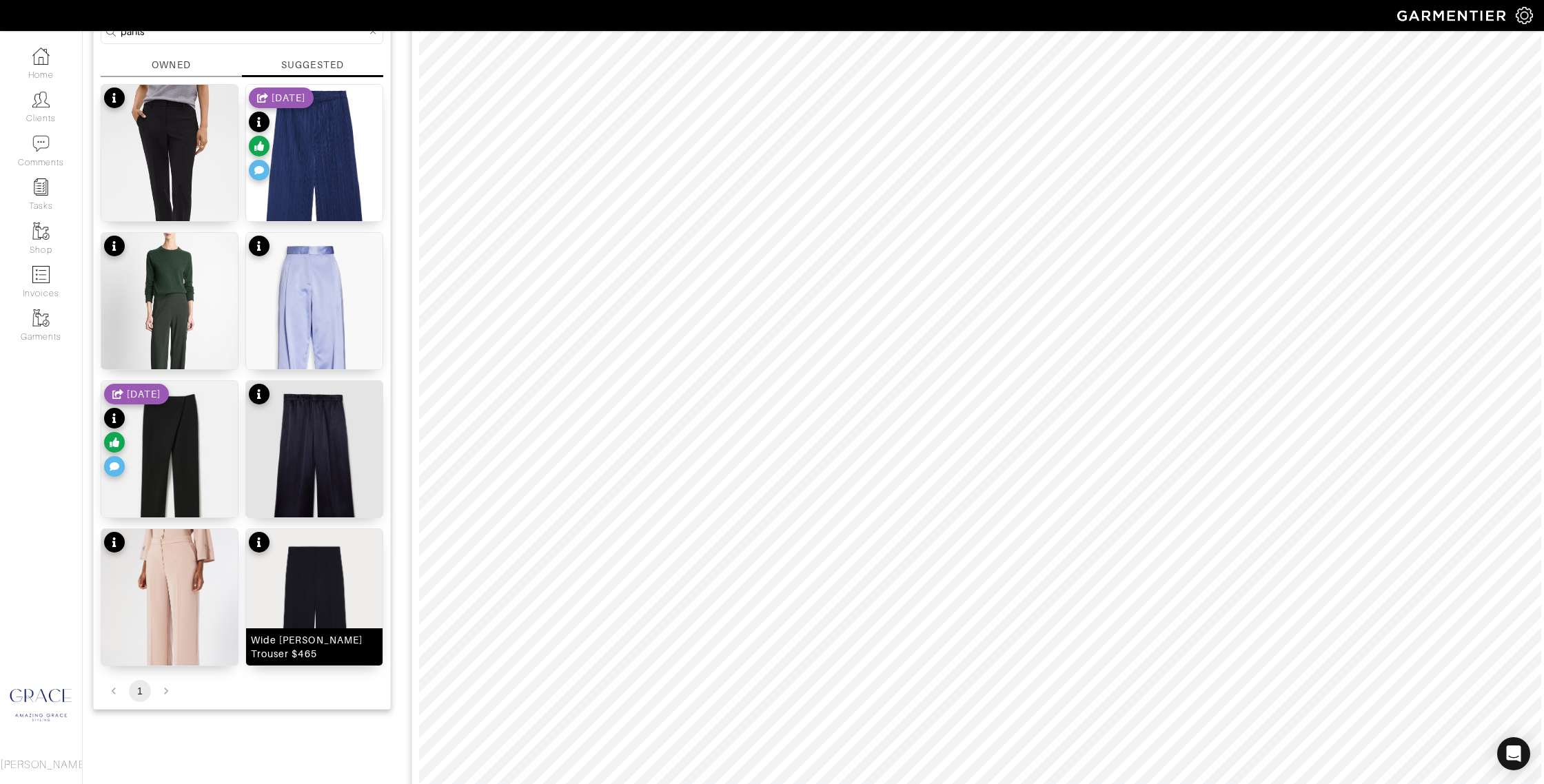
click at [332, 576] on img at bounding box center [314, 619] width 137 height 180
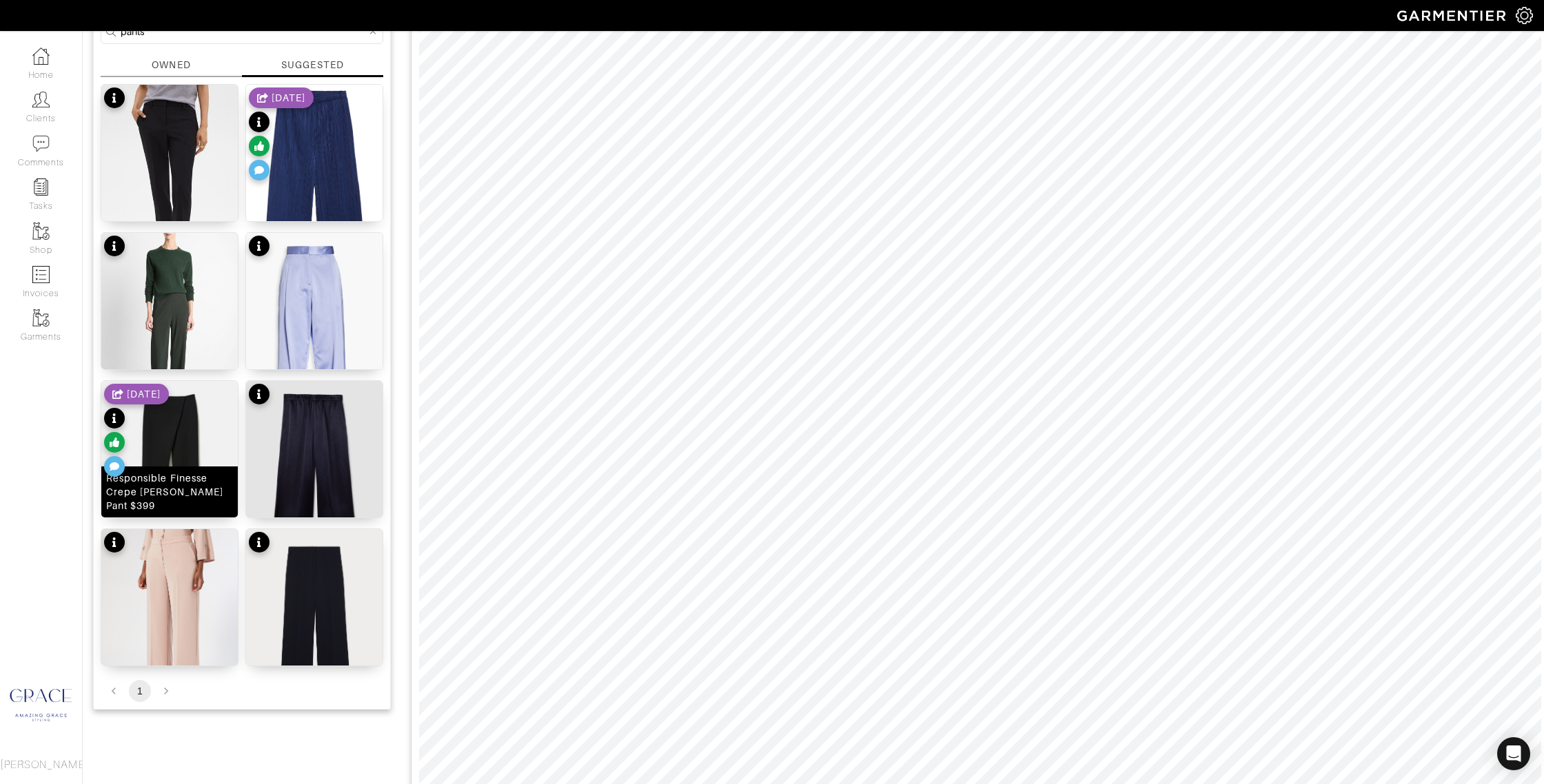
click at [174, 498] on div "Responsible Finesse Crepe Eldridge Pant $399" at bounding box center [169, 492] width 127 height 42
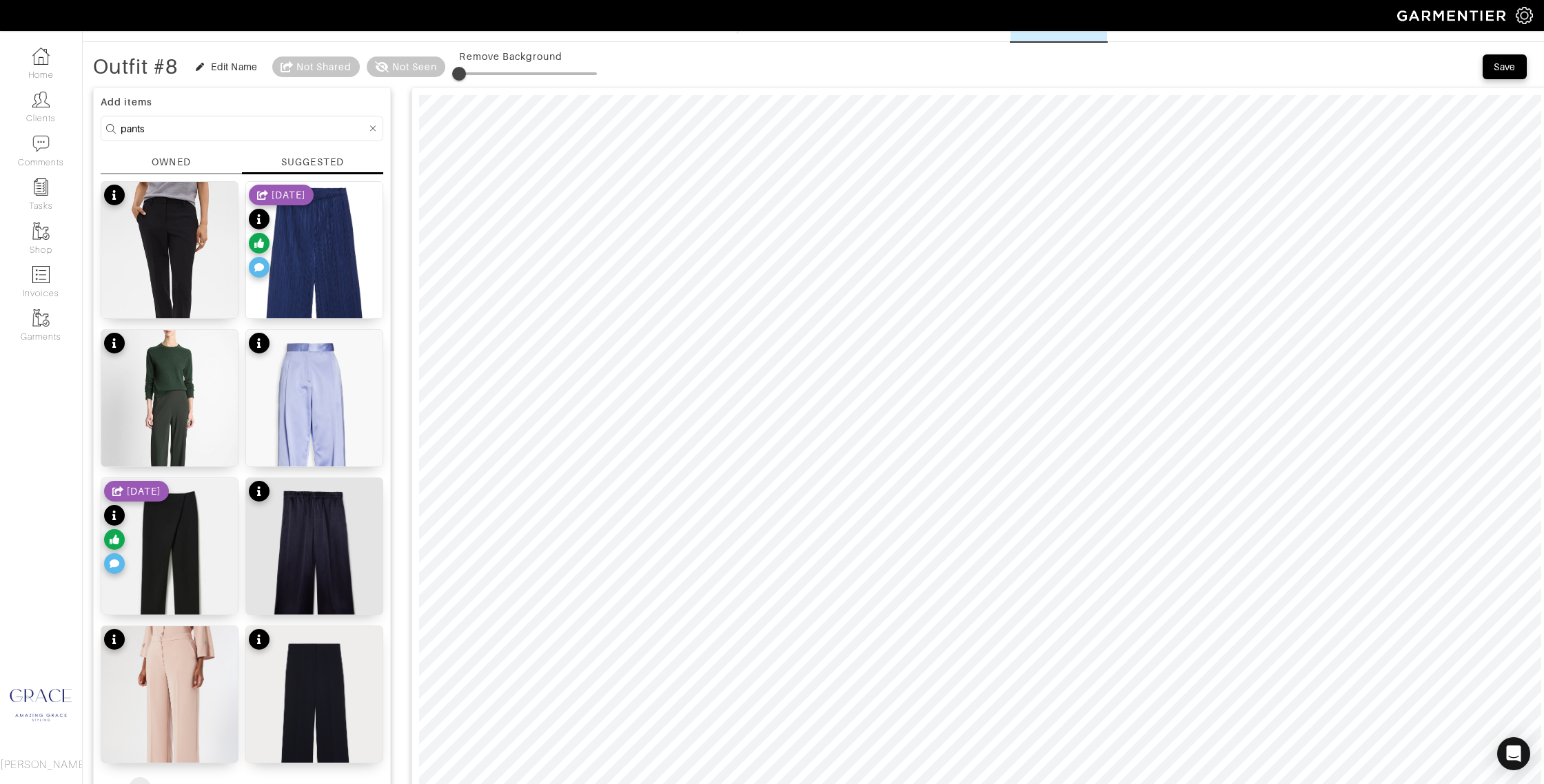
scroll to position [0, 0]
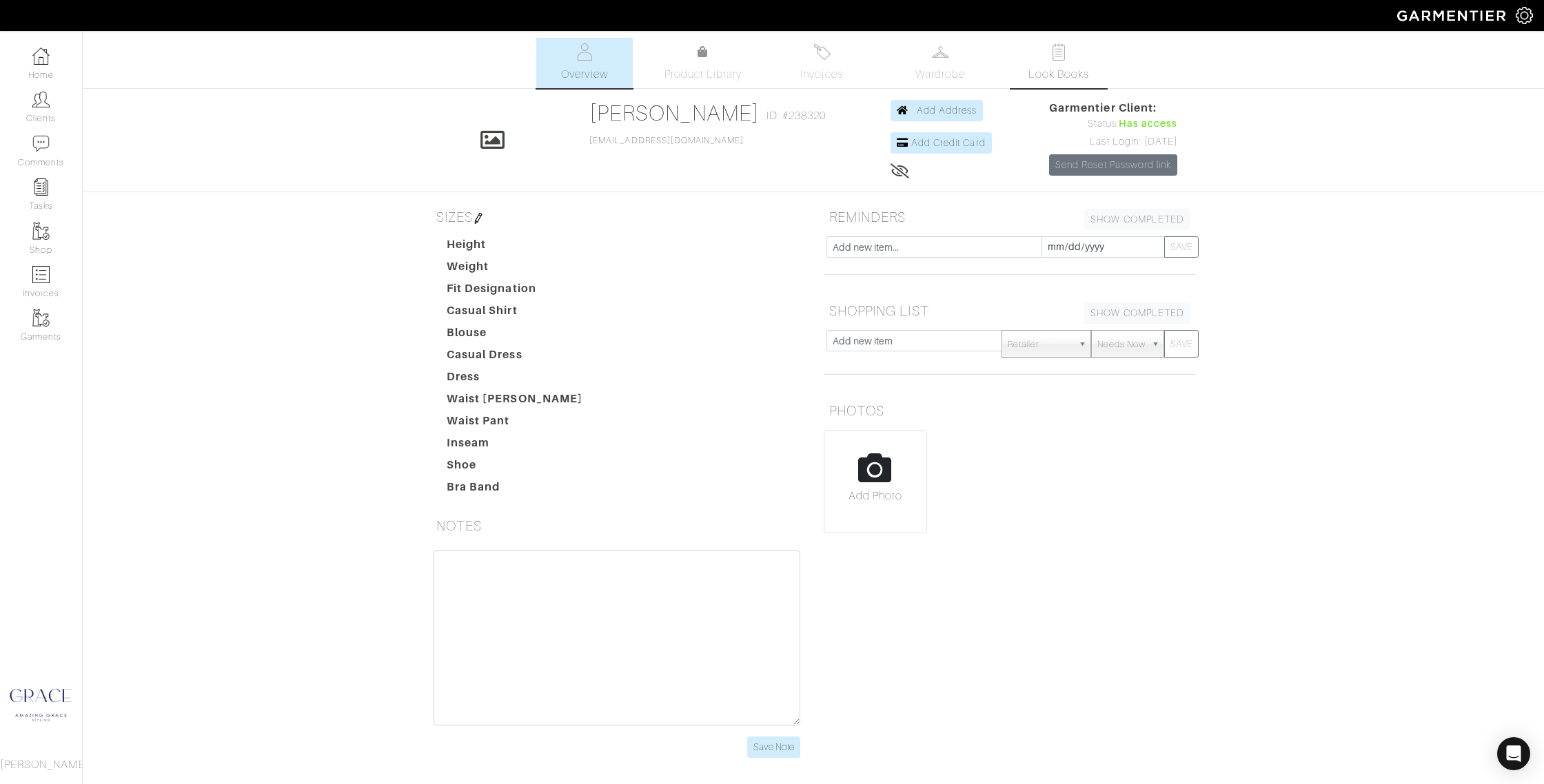
click at [1062, 74] on span "Look Books" at bounding box center [1059, 74] width 62 height 17
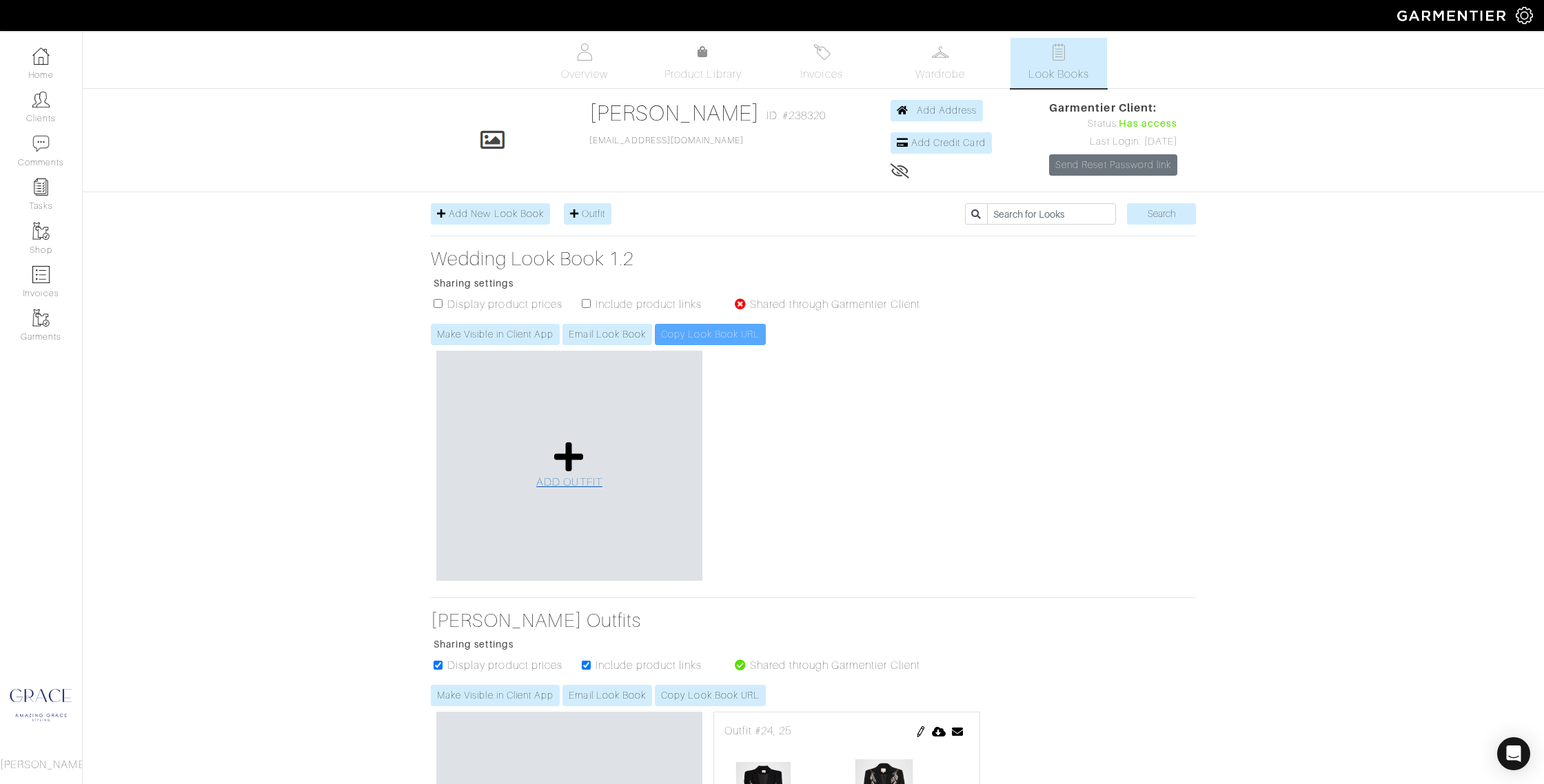
click at [547, 463] on link "ADD OUTFIT" at bounding box center [568, 465] width 66 height 50
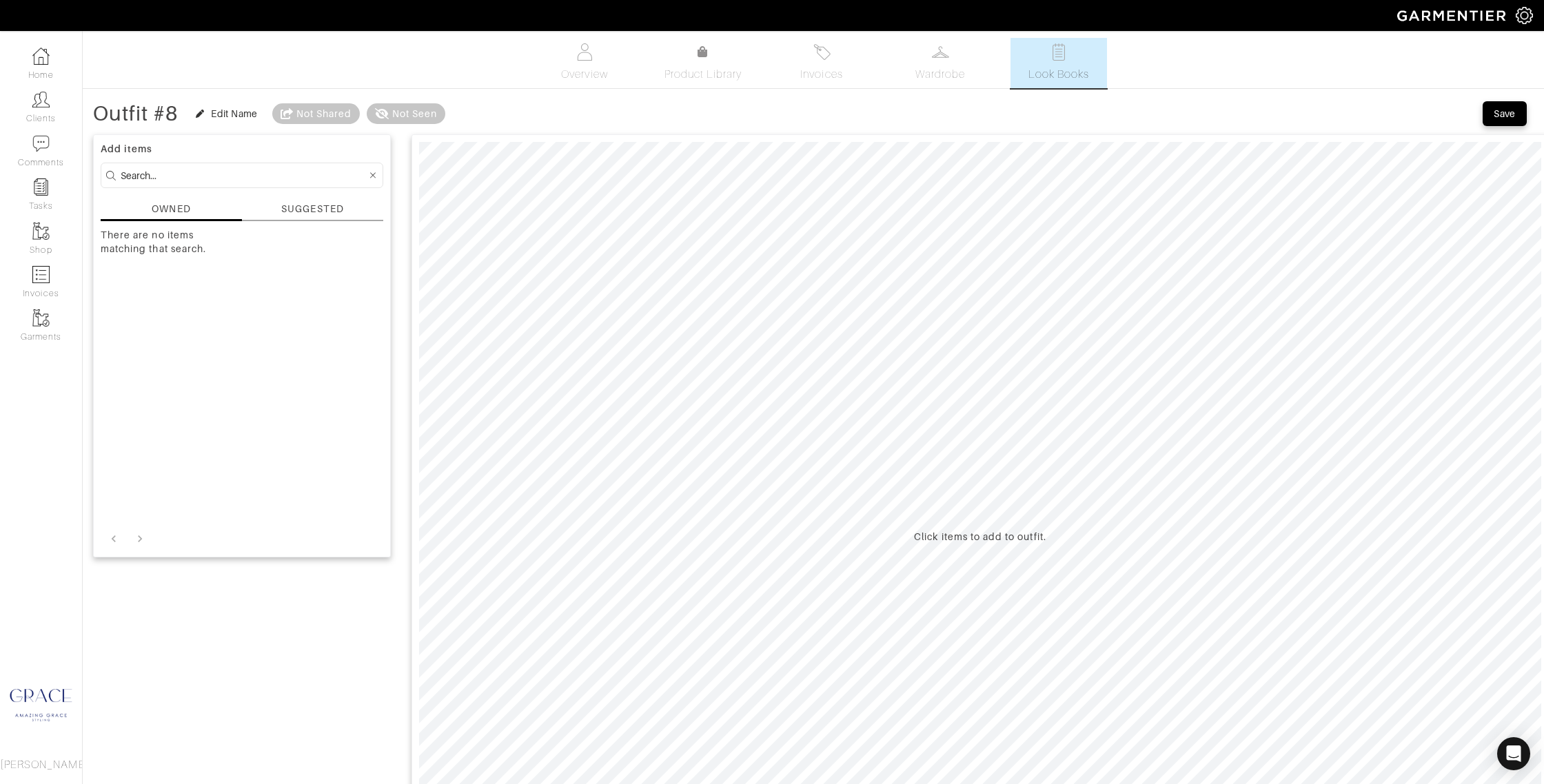
click at [283, 207] on div "SUGGESTED" at bounding box center [312, 208] width 62 height 14
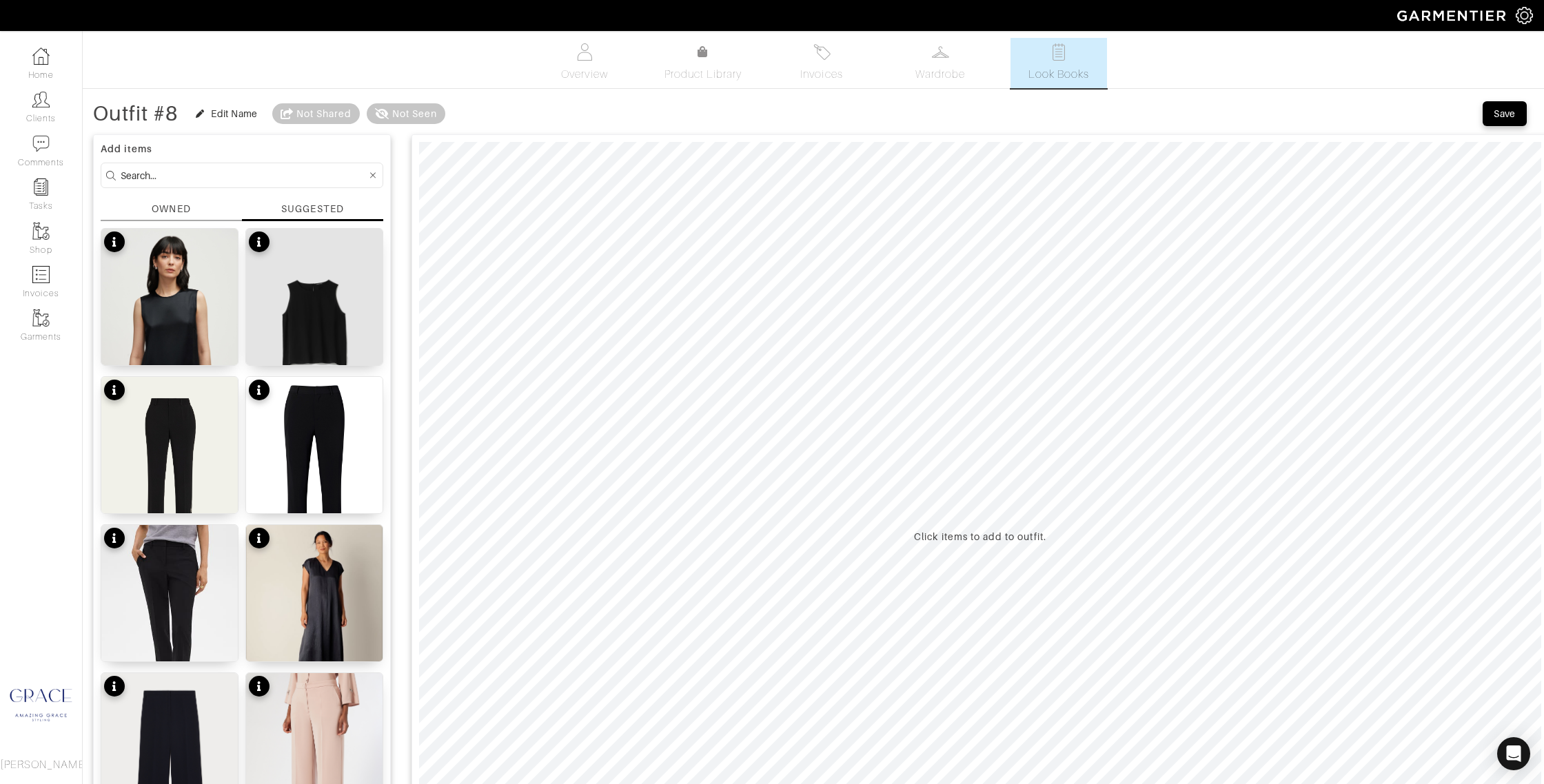
click at [207, 179] on input at bounding box center [243, 175] width 246 height 17
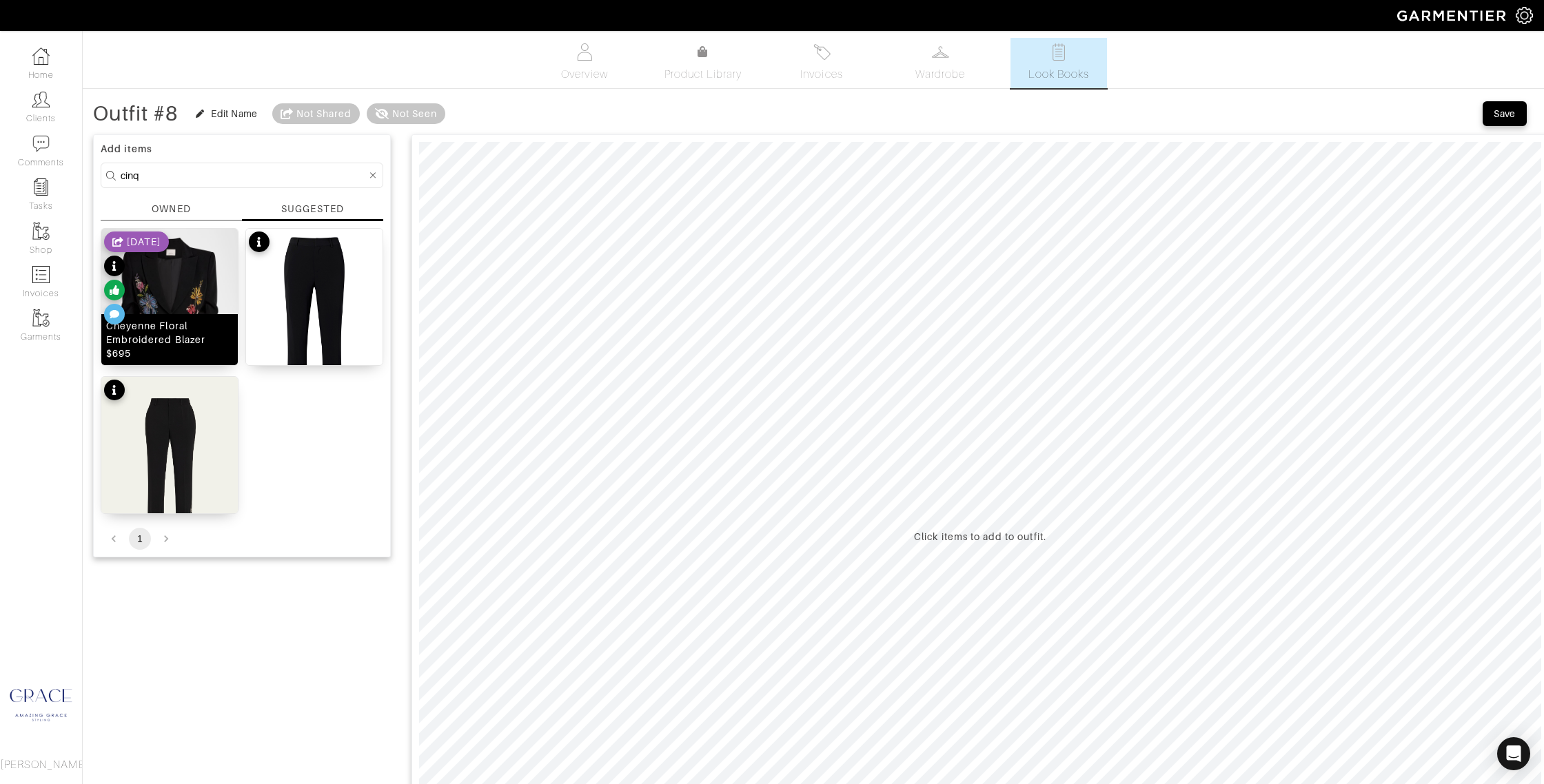
drag, startPoint x: 186, startPoint y: 345, endPoint x: 198, endPoint y: 345, distance: 12.0
click at [186, 345] on div "Cheyenne Floral Embroidered Blazer $695" at bounding box center [169, 340] width 127 height 42
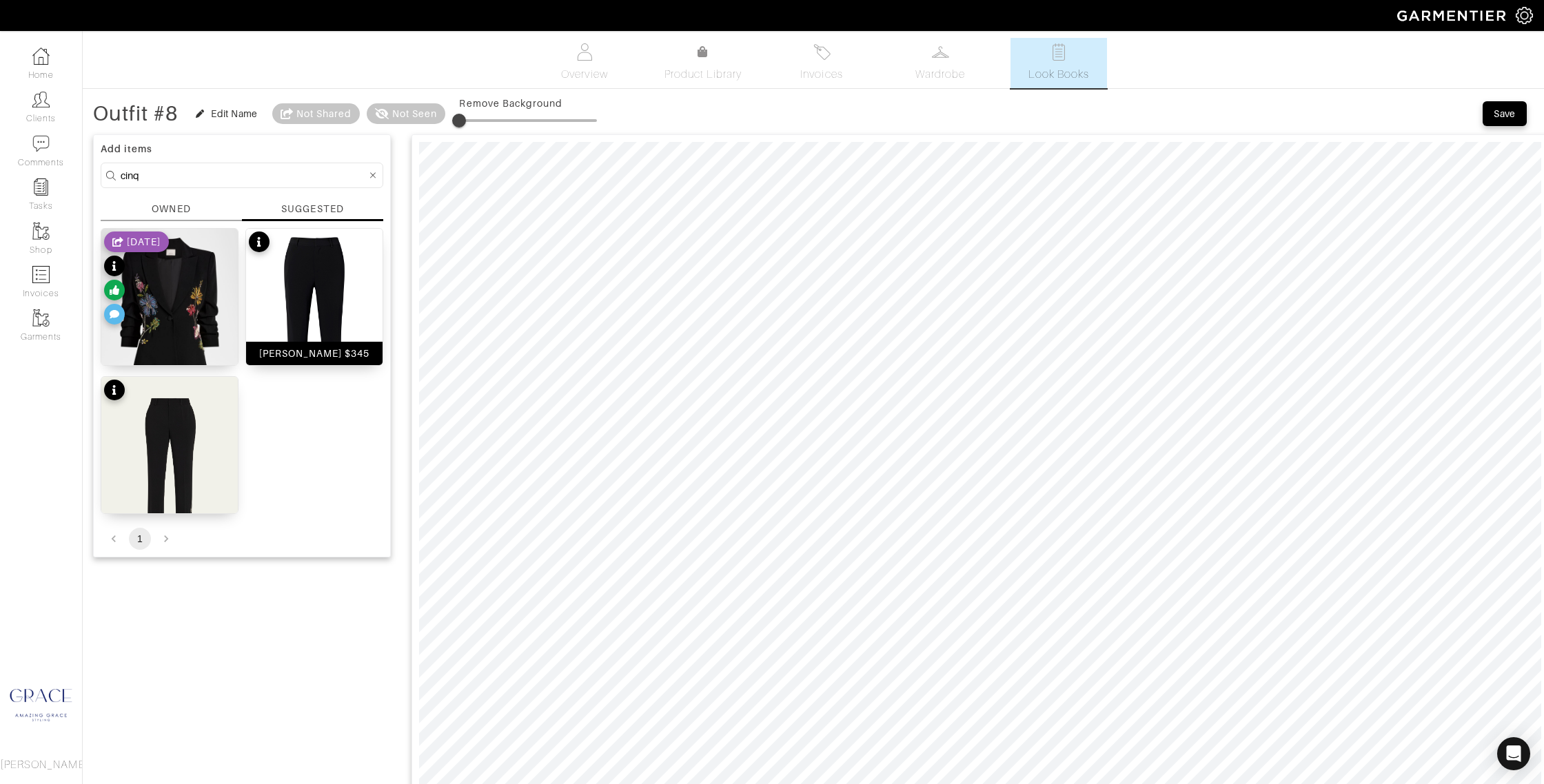
drag, startPoint x: 305, startPoint y: 345, endPoint x: 325, endPoint y: 328, distance: 26.2
click at [305, 345] on div "KERRY PANT $345" at bounding box center [314, 353] width 137 height 23
click at [193, 489] on div "Kerry Beaded Paisley Pants $349" at bounding box center [169, 494] width 127 height 27
drag, startPoint x: 145, startPoint y: 172, endPoint x: 82, endPoint y: 163, distance: 63.6
click at [84, 164] on div "Outfit #8 Edit Name Not Shared Not Seen Remove Background Save Add items cinq O…" at bounding box center [812, 778] width 1461 height 1356
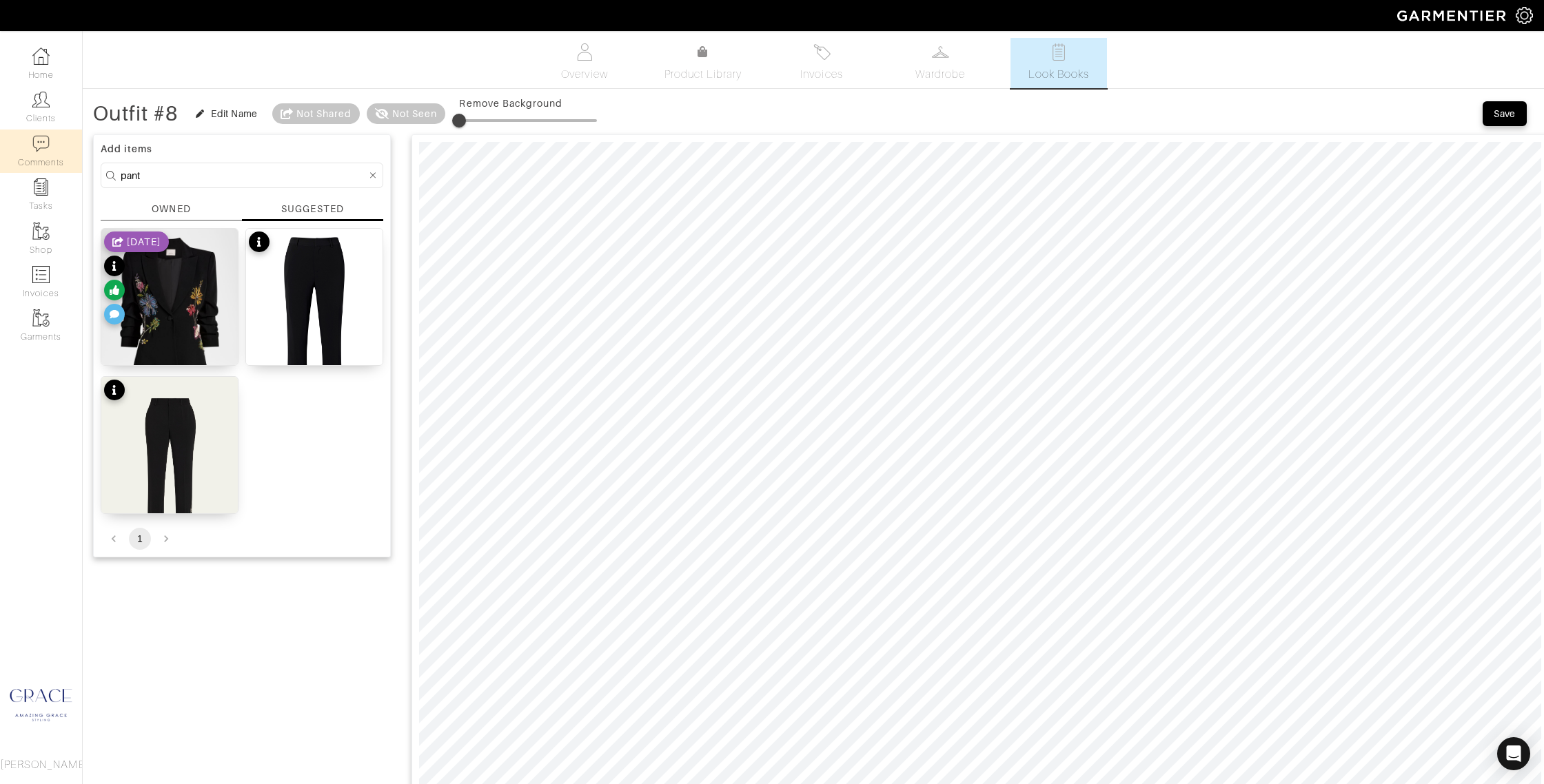
type input "pant"
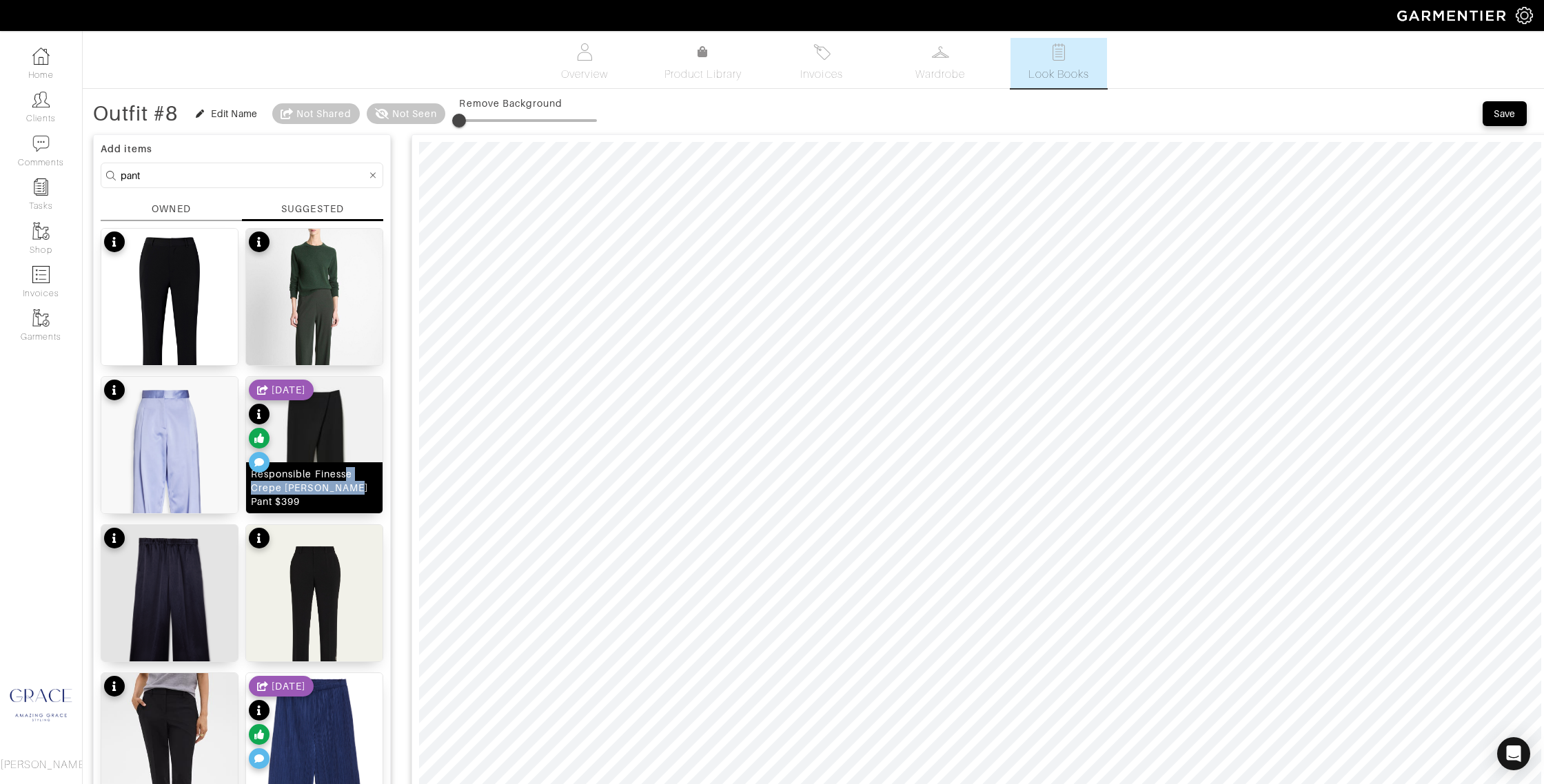
click at [346, 481] on div "Responsible Finesse Crepe Eldridge Pant $399" at bounding box center [314, 488] width 127 height 42
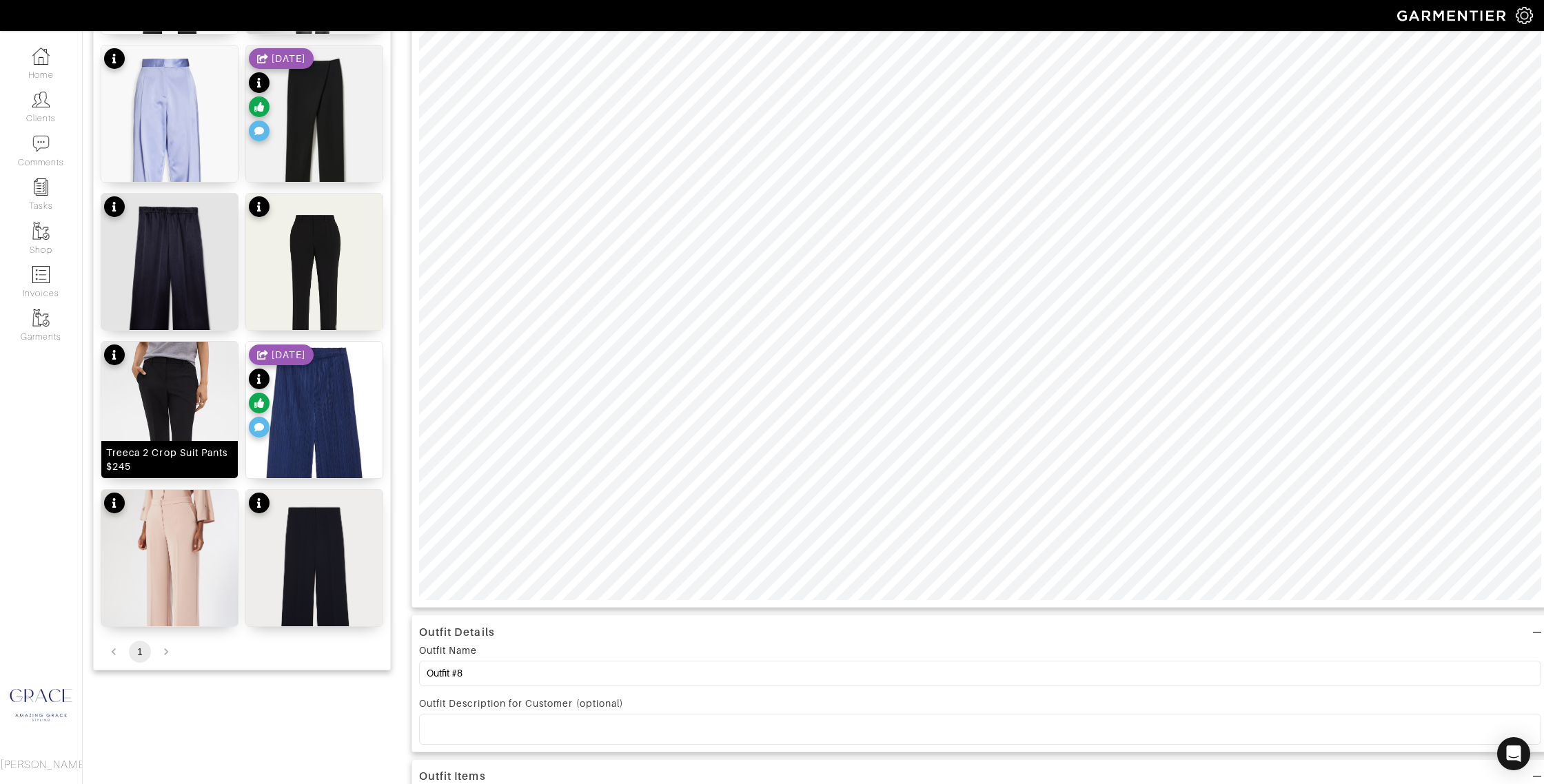
scroll to position [358, 0]
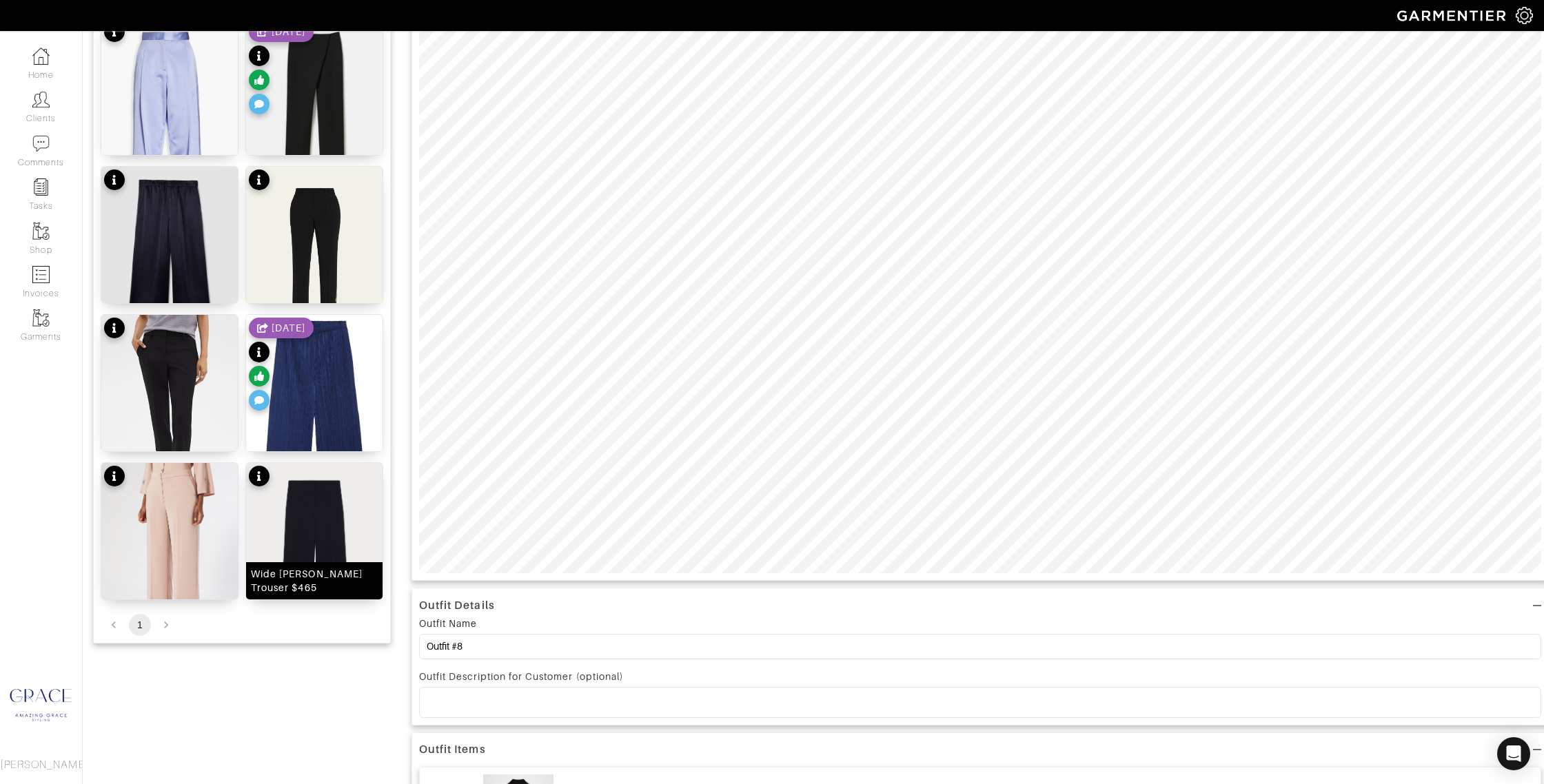
click at [352, 497] on img at bounding box center [314, 553] width 137 height 180
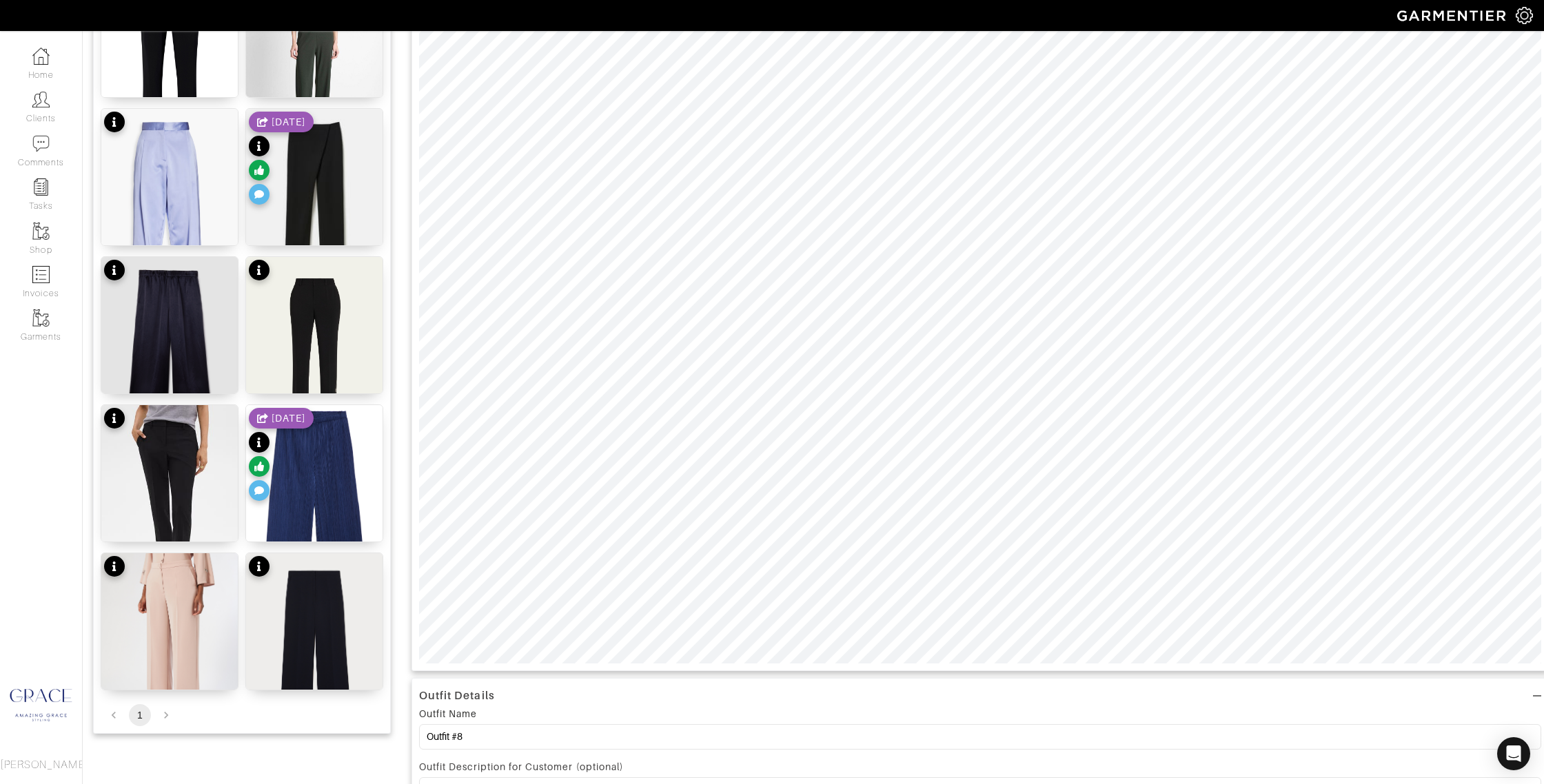
scroll to position [0, 0]
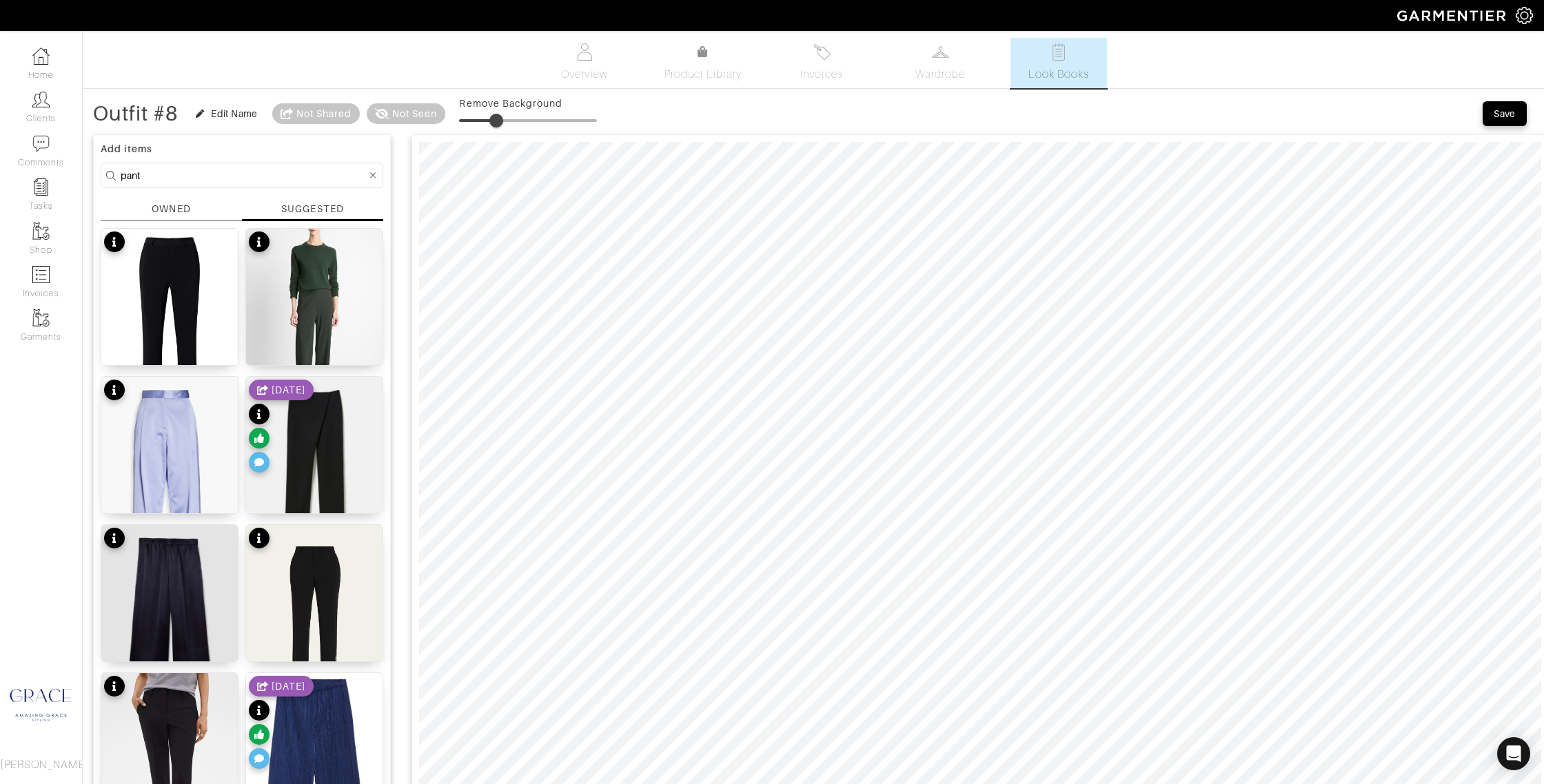
drag, startPoint x: 457, startPoint y: 119, endPoint x: 505, endPoint y: 131, distance: 49.5
click at [498, 120] on span at bounding box center [496, 120] width 14 height 14
click at [501, 122] on span at bounding box center [496, 120] width 14 height 14
type input "0"
drag, startPoint x: 501, startPoint y: 115, endPoint x: 380, endPoint y: 105, distance: 121.4
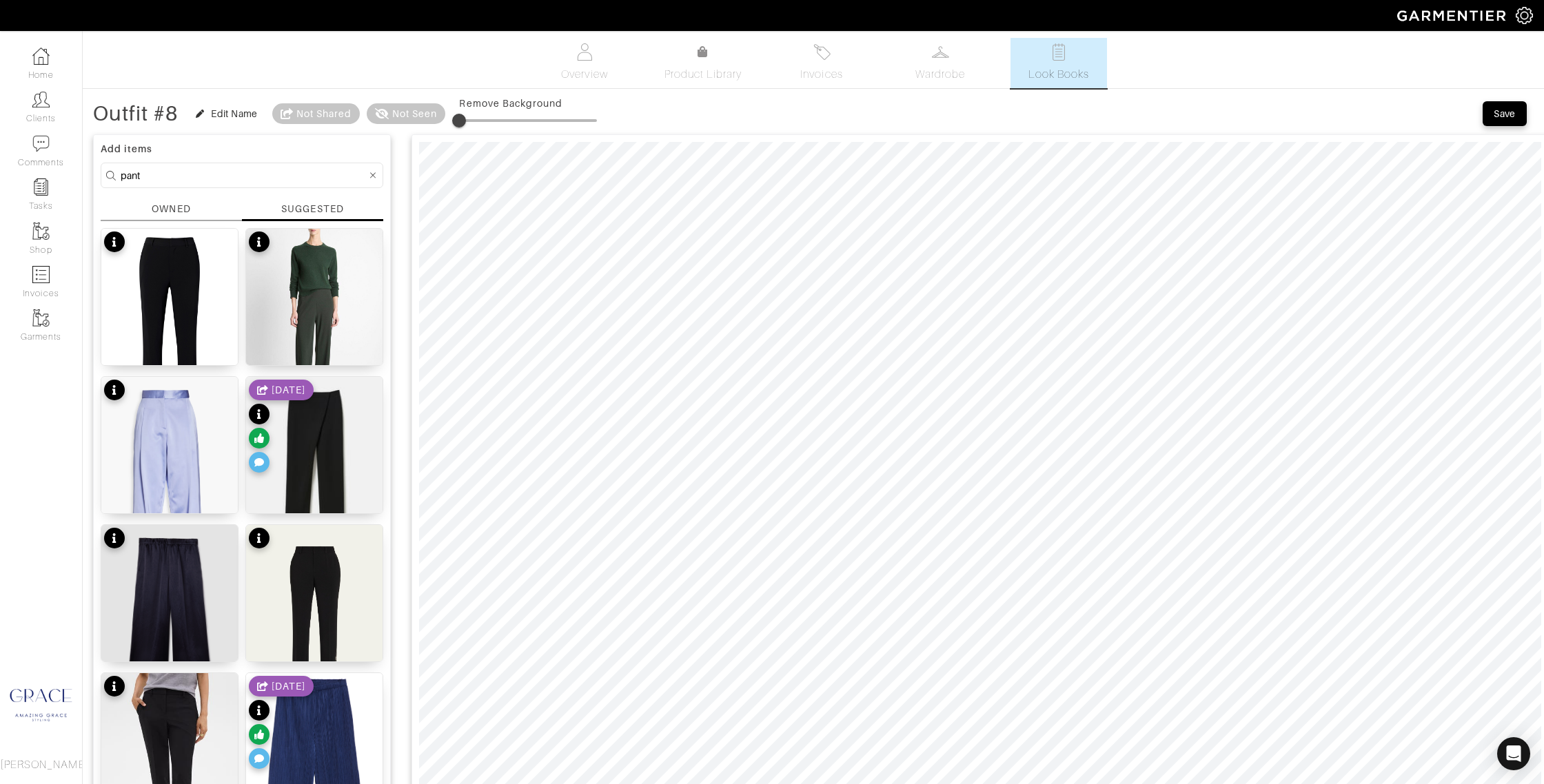
click at [378, 105] on div "Outfit #8 Edit Name Not Shared Not Seen Remove Background" at bounding box center [345, 113] width 504 height 27
click at [174, 345] on div "KERRY PANT $345" at bounding box center [170, 353] width 137 height 23
type input "0"
drag, startPoint x: 459, startPoint y: 117, endPoint x: 488, endPoint y: 132, distance: 32.6
click at [404, 116] on div "Outfit #8 Edit Name Not Shared Not Seen Remove Background" at bounding box center [345, 113] width 504 height 27
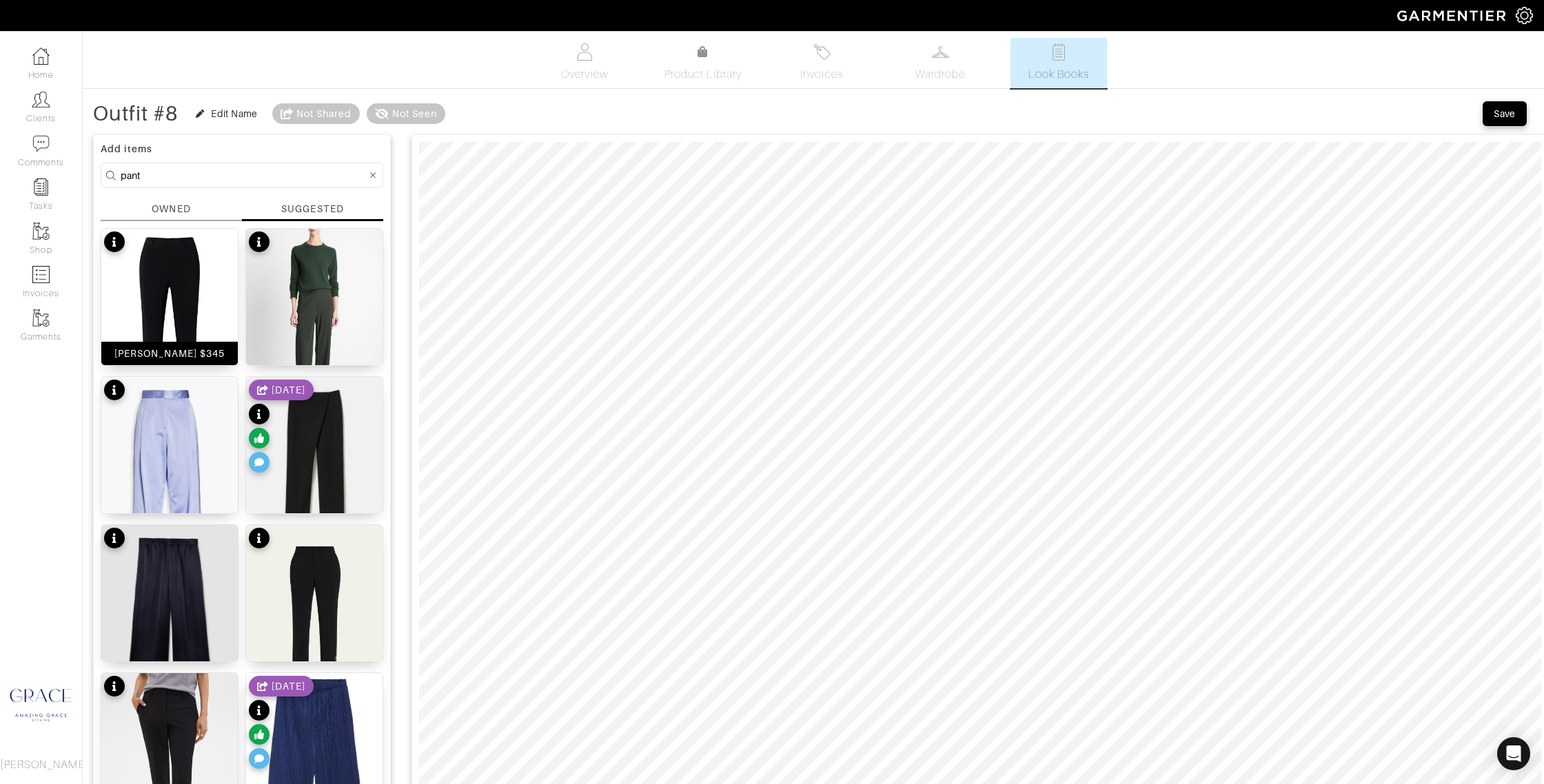
click at [157, 349] on div "KERRY PANT $345" at bounding box center [169, 353] width 111 height 14
drag, startPoint x: 467, startPoint y: 121, endPoint x: 494, endPoint y: 120, distance: 27.0
click at [494, 120] on span at bounding box center [492, 120] width 14 height 14
click at [492, 120] on span at bounding box center [492, 120] width 14 height 14
click at [496, 118] on span at bounding box center [491, 120] width 14 height 14
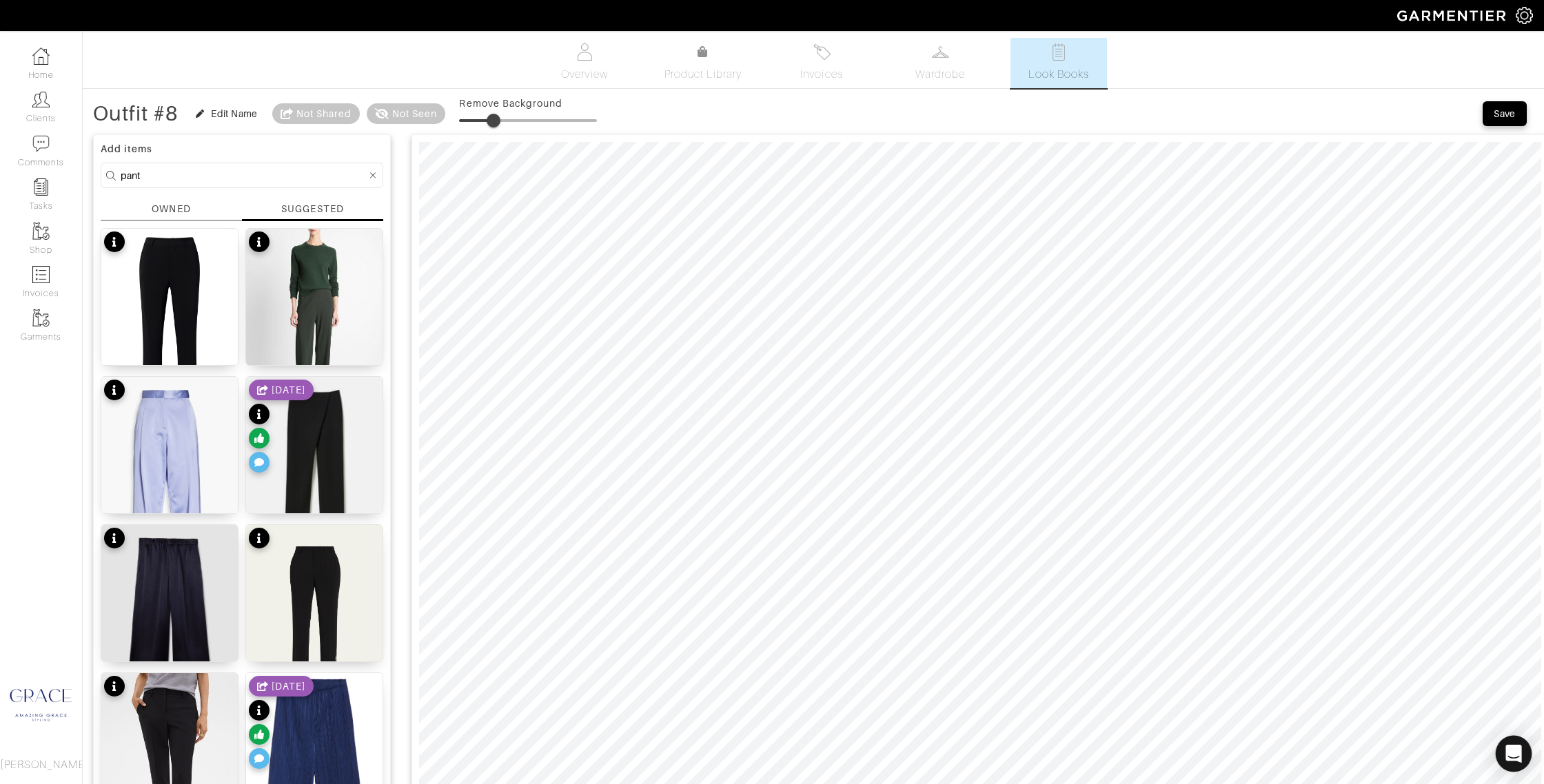
type input "27"
drag, startPoint x: 172, startPoint y: 182, endPoint x: 84, endPoint y: 172, distance: 88.6
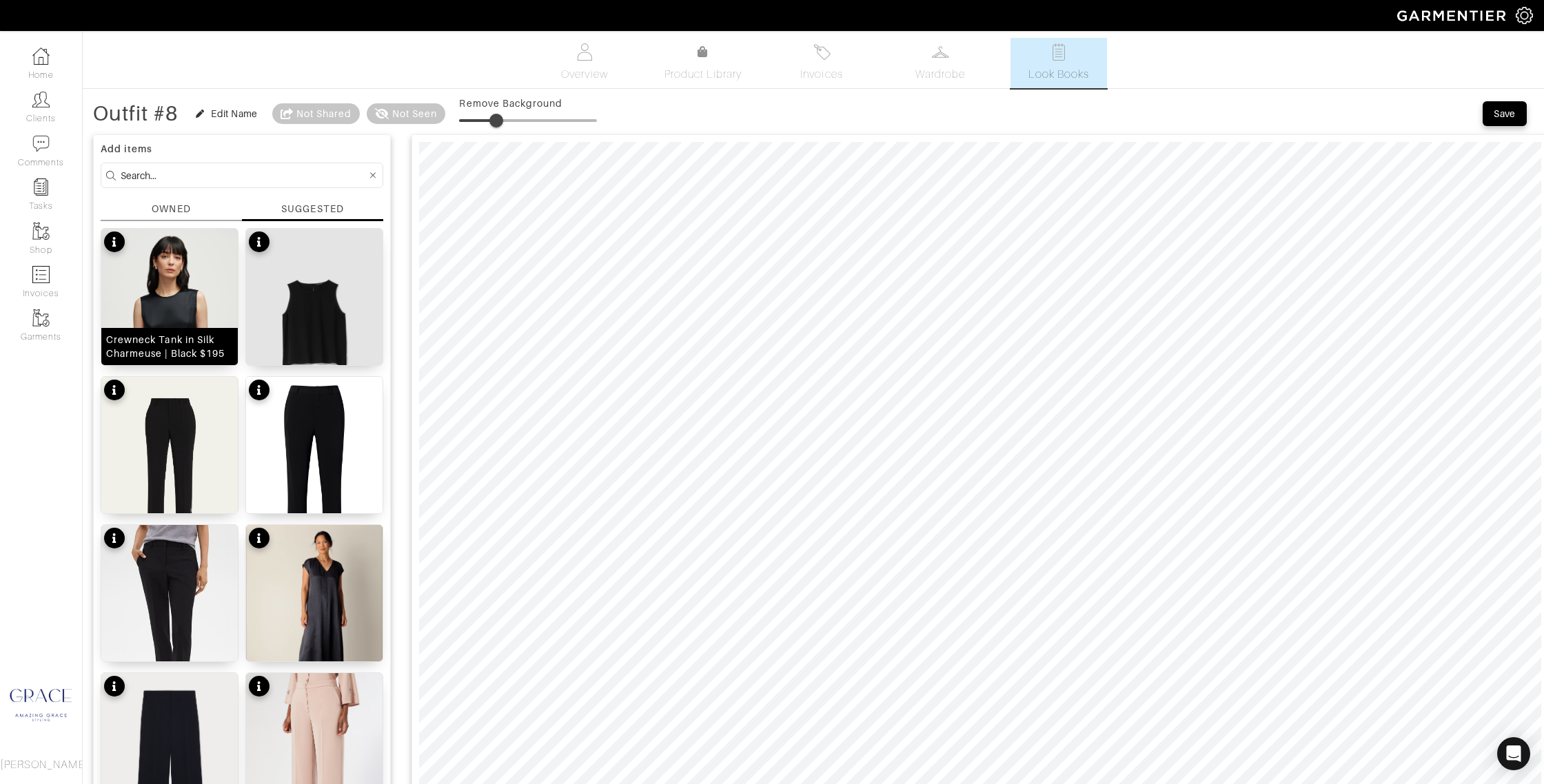
click at [182, 345] on div "Crewneck Tank in Silk Charmeuse | Black $195" at bounding box center [169, 346] width 127 height 27
click at [296, 356] on div "Silk Georgette Crepe Round Neck Tank $198" at bounding box center [314, 340] width 127 height 42
click at [152, 172] on input at bounding box center [243, 174] width 246 height 17
type input "shoes"
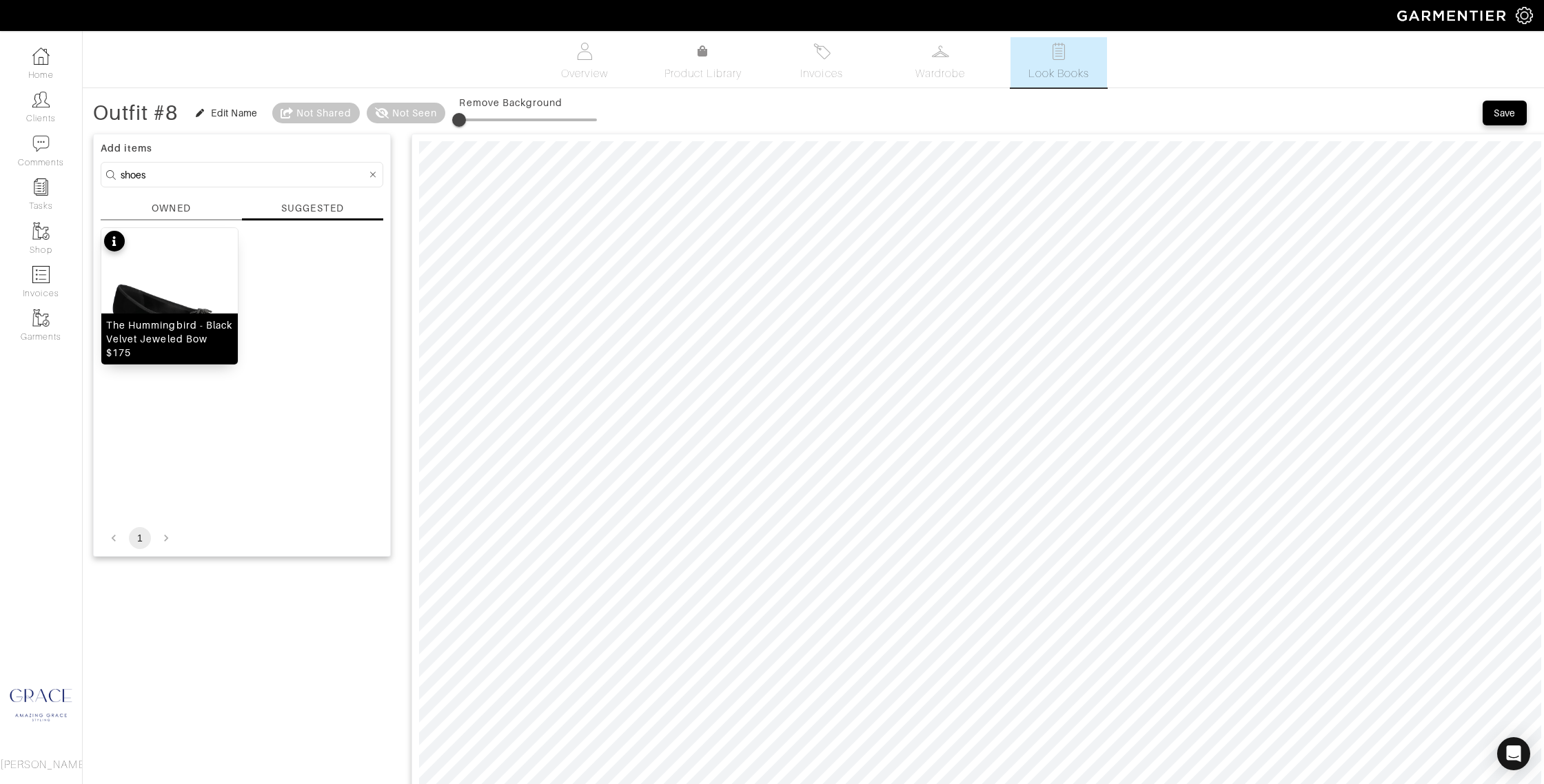
click at [182, 339] on div "The Hummingbird - Black Velvet Jeweled Bow $175" at bounding box center [169, 339] width 127 height 42
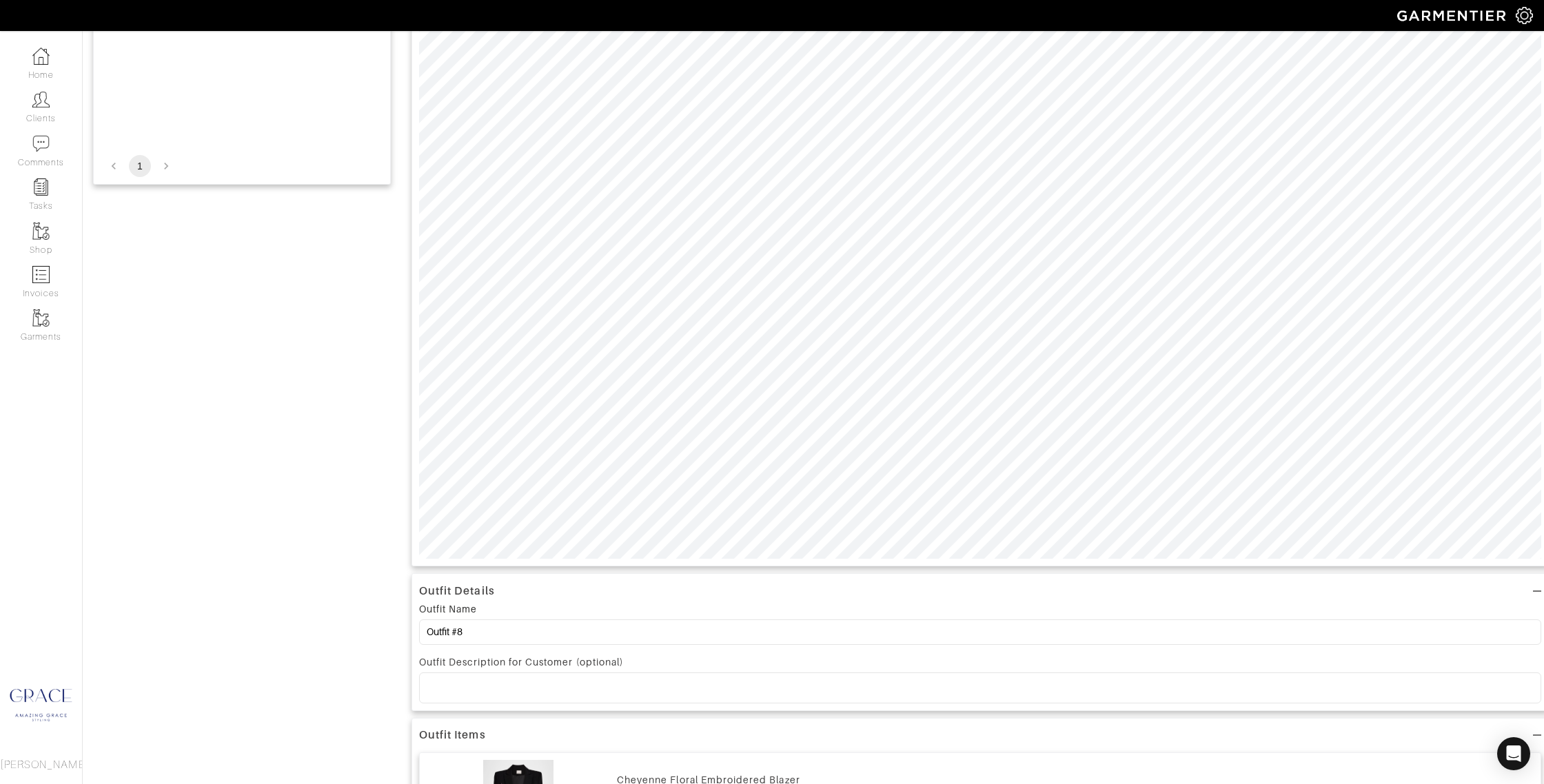
scroll to position [382, 0]
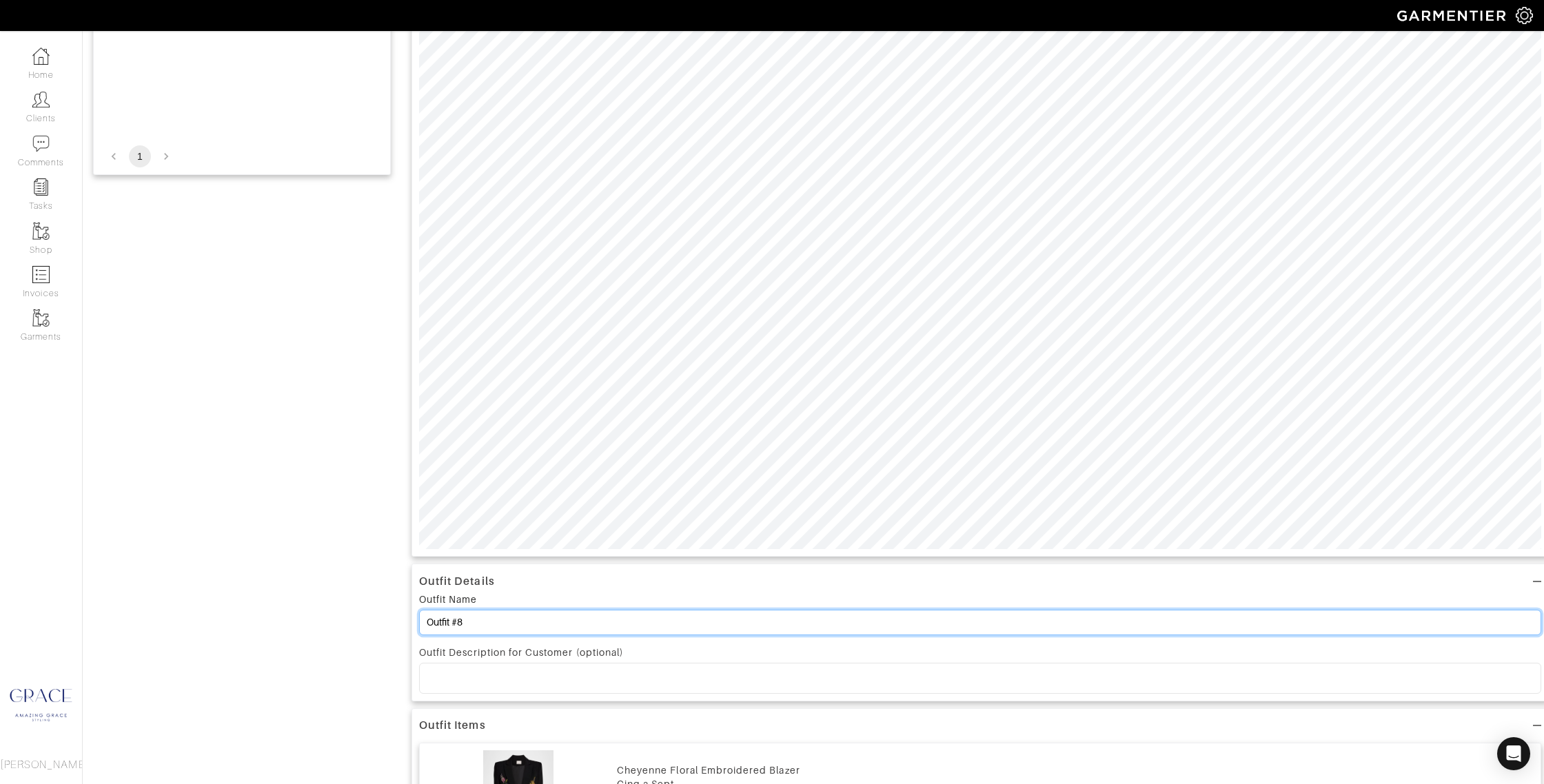
drag, startPoint x: 471, startPoint y: 620, endPoint x: 464, endPoint y: 619, distance: 7.1
click at [460, 620] on input "Outfit #8" at bounding box center [980, 622] width 1122 height 26
type input "Outfit #1"
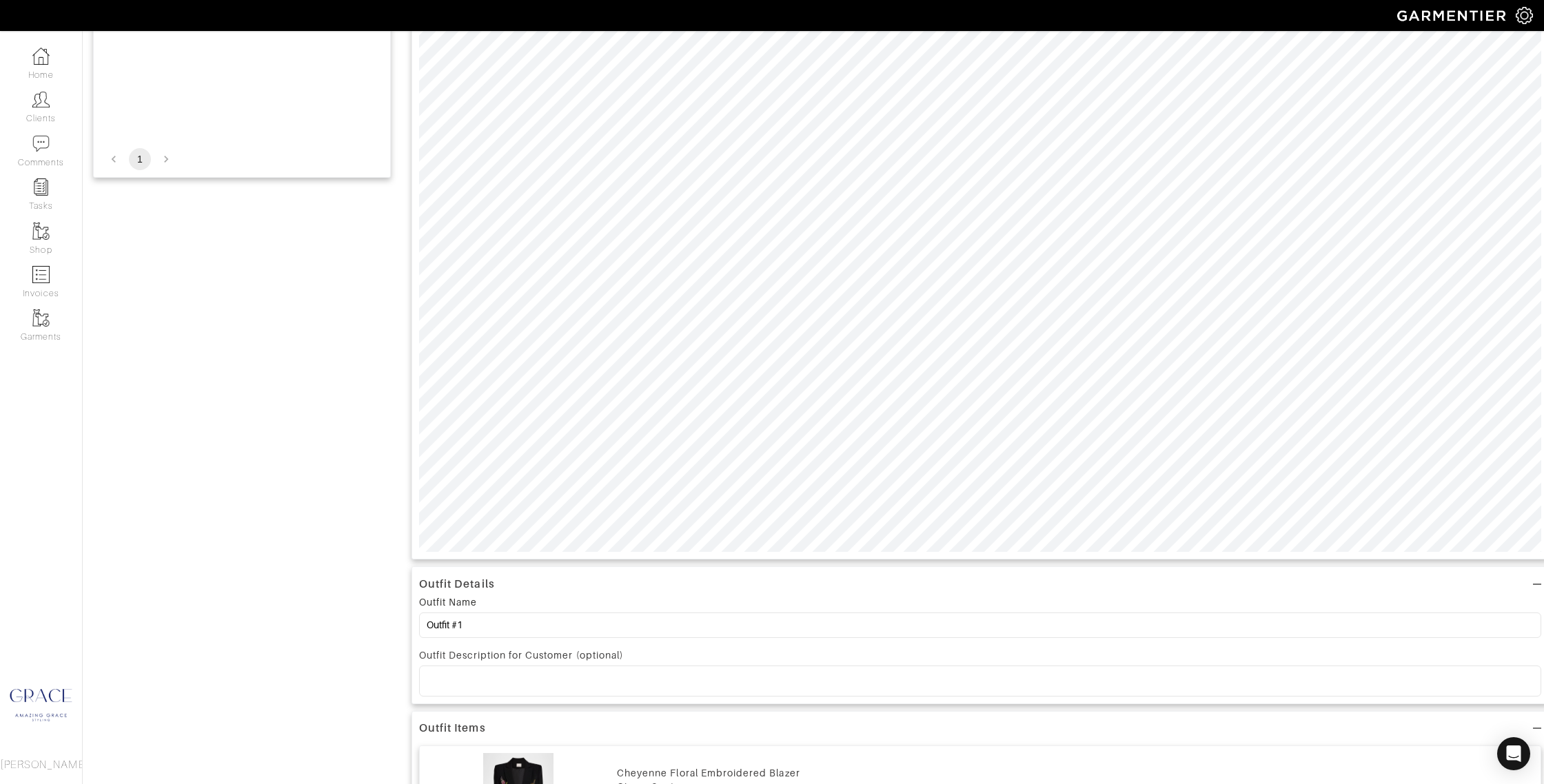
drag, startPoint x: 552, startPoint y: 684, endPoint x: 562, endPoint y: 682, distance: 10.2
click at [552, 684] on p at bounding box center [980, 681] width 1100 height 12
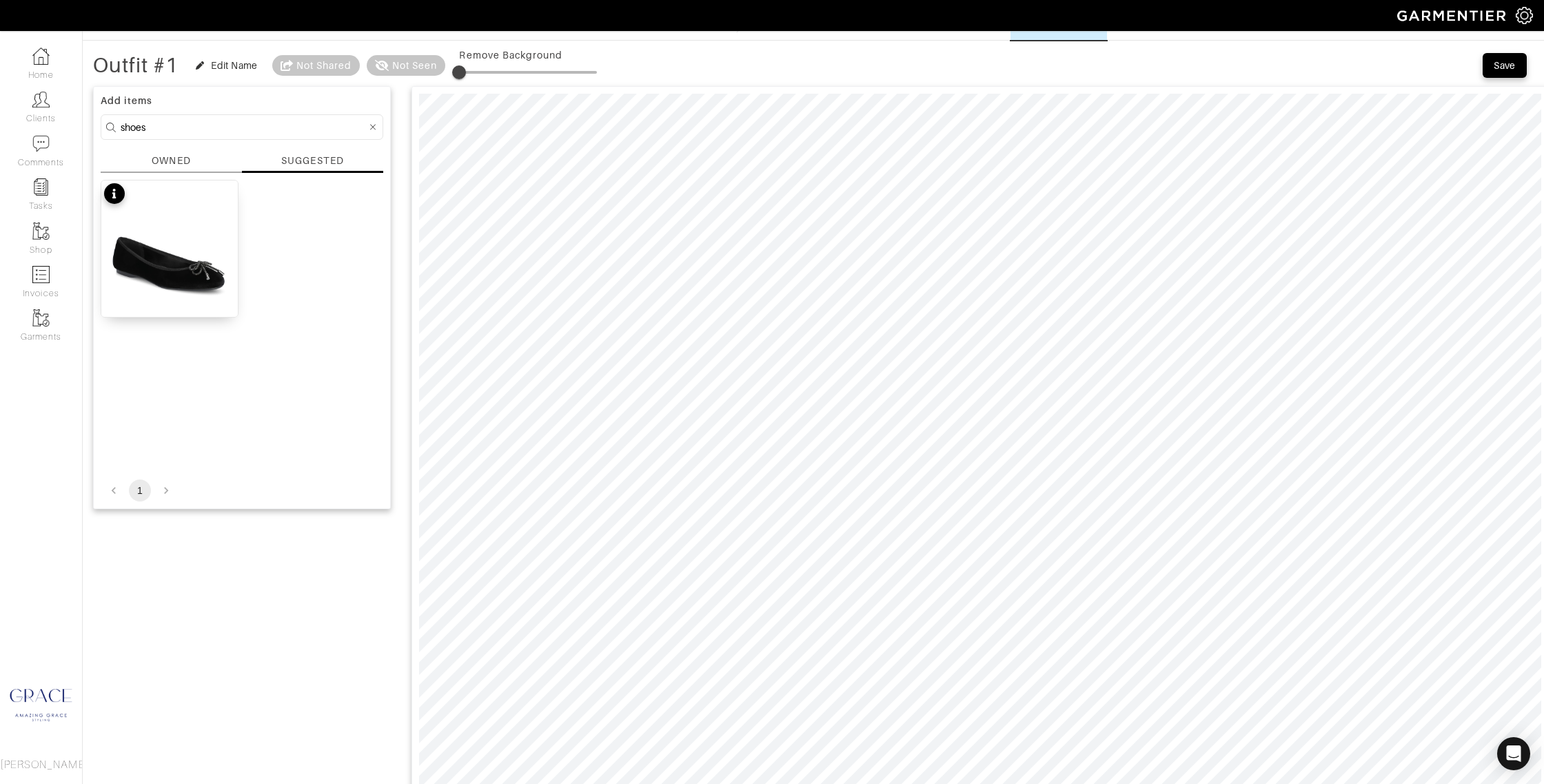
scroll to position [0, 0]
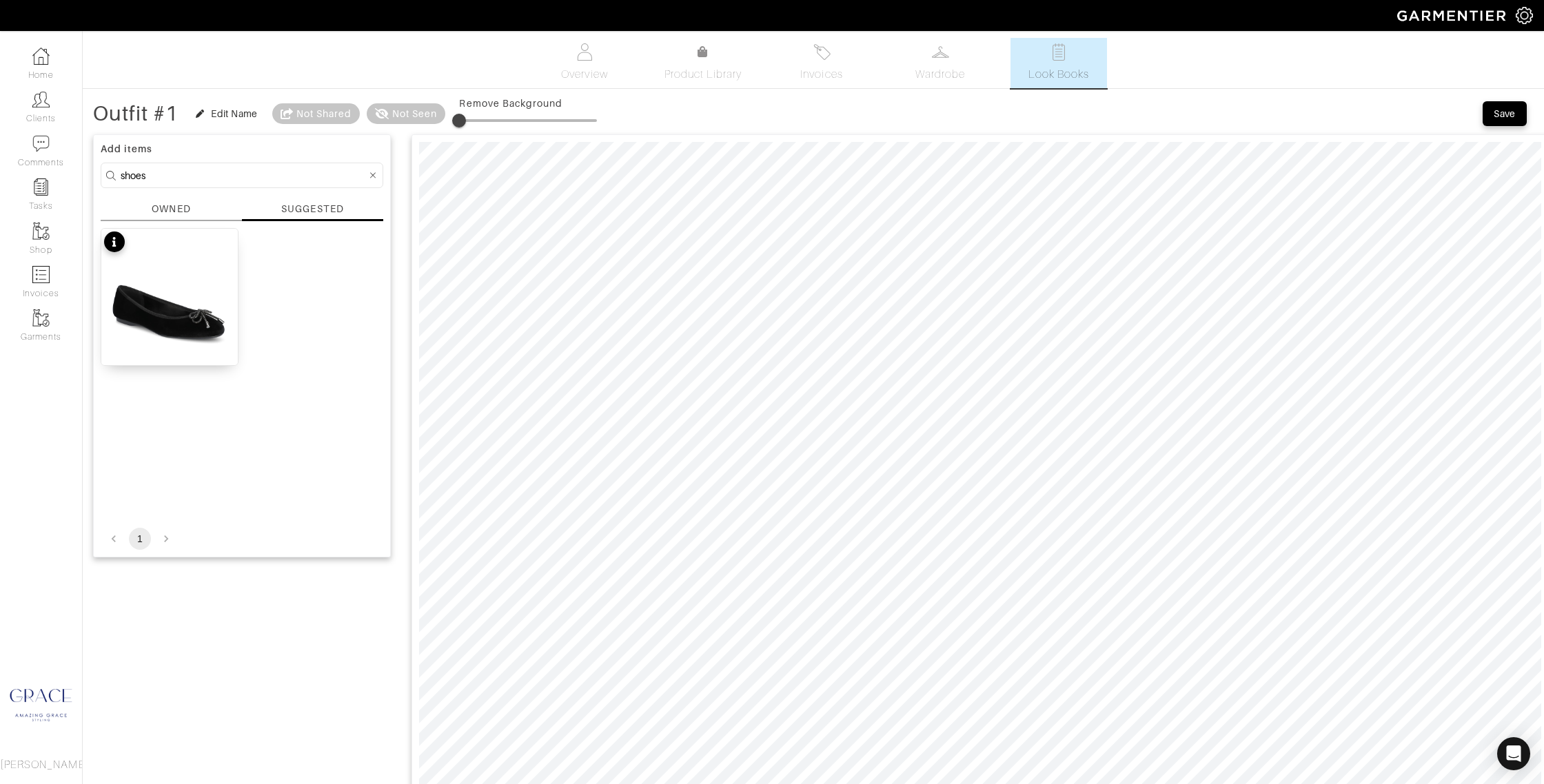
drag, startPoint x: 146, startPoint y: 171, endPoint x: 99, endPoint y: 158, distance: 48.8
type input "bag"
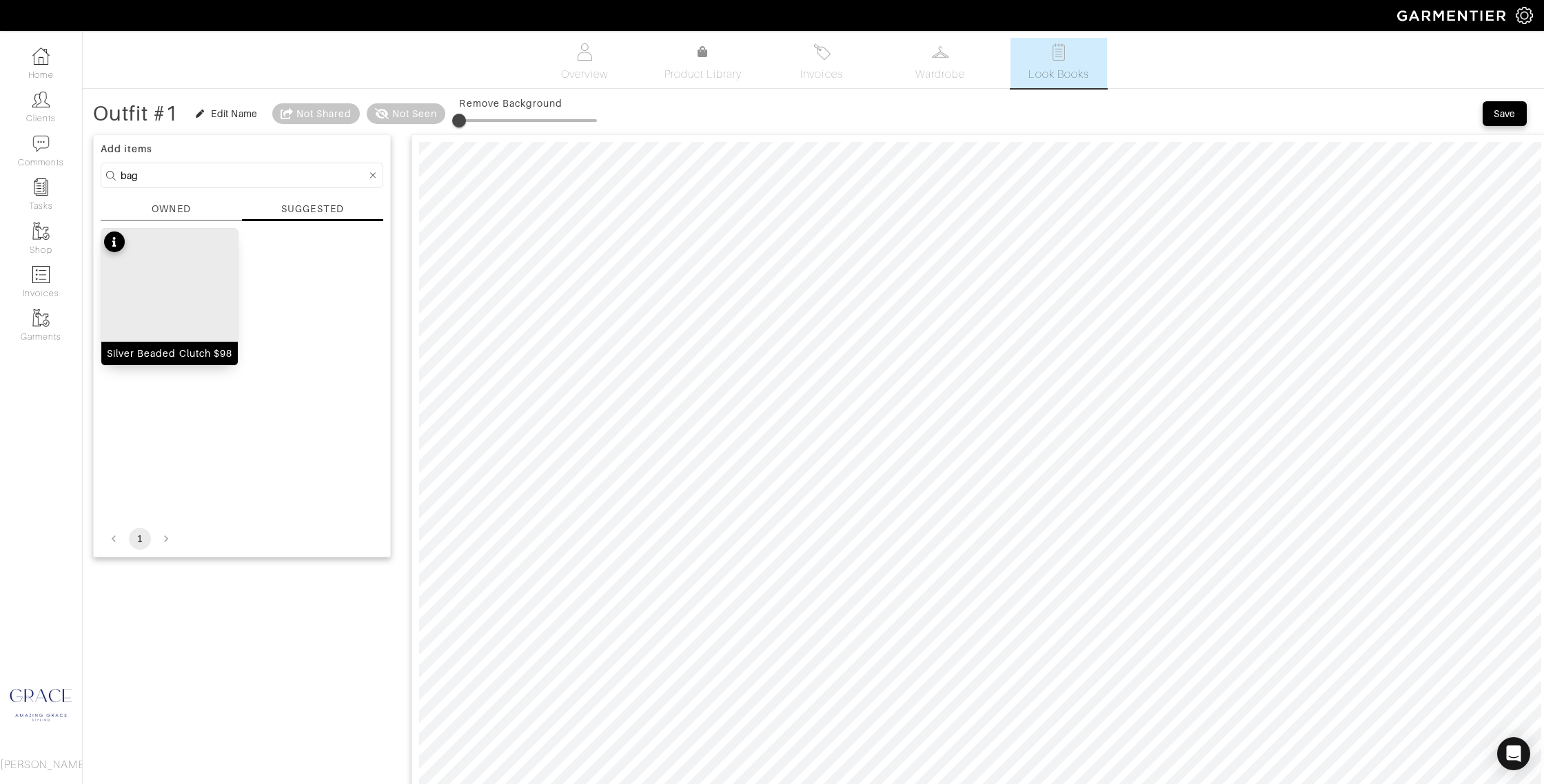
click at [179, 317] on img at bounding box center [170, 332] width 137 height 205
type input "0"
drag, startPoint x: 472, startPoint y: 117, endPoint x: 400, endPoint y: 116, distance: 72.0
click at [390, 112] on div "Outfit #1 Edit Name Not Shared Not Seen Remove Background" at bounding box center [345, 113] width 504 height 27
drag, startPoint x: 182, startPoint y: 246, endPoint x: 198, endPoint y: 252, distance: 17.1
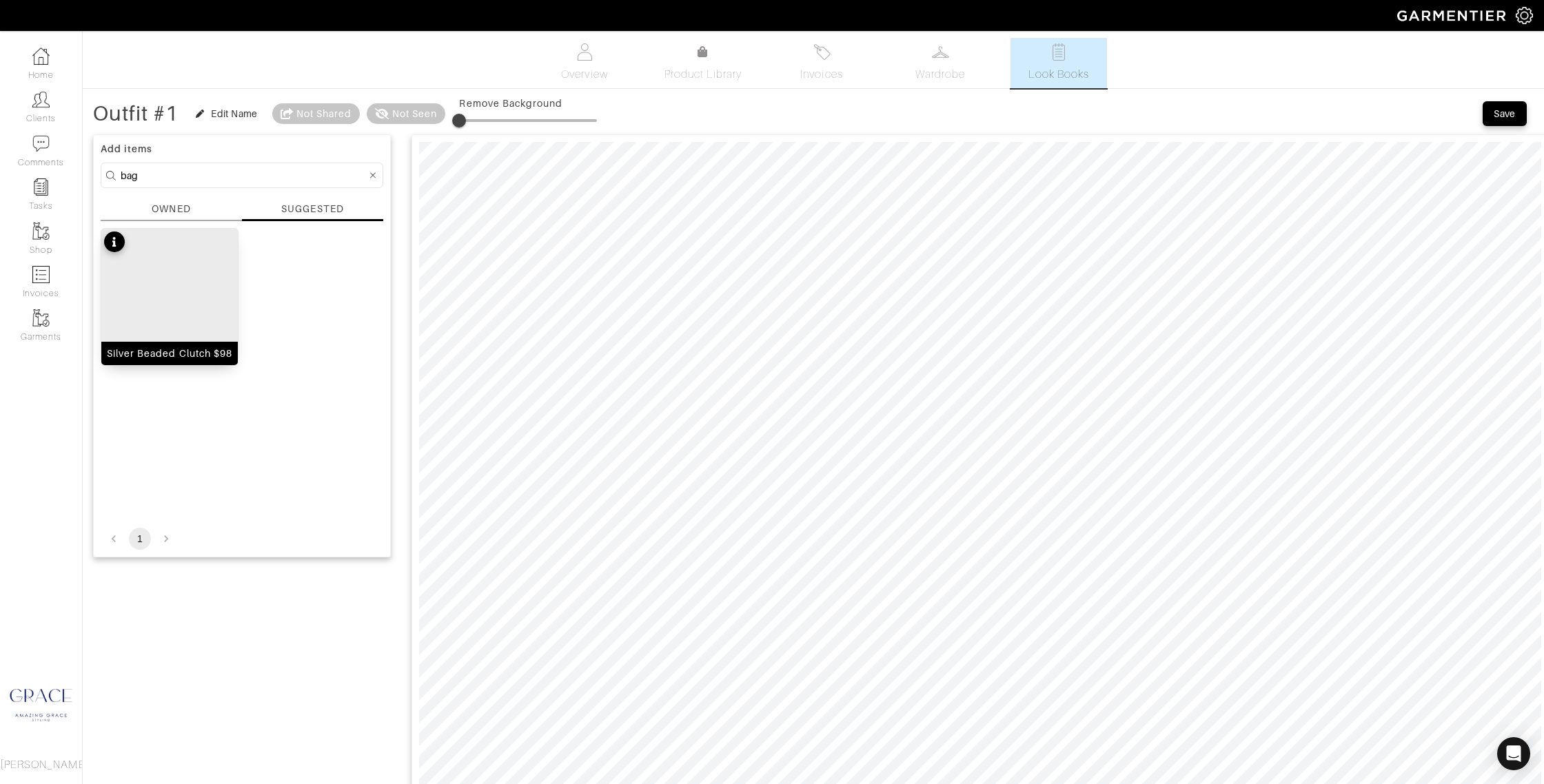
click at [182, 246] on img at bounding box center [170, 332] width 137 height 205
click at [227, 320] on img at bounding box center [170, 332] width 137 height 205
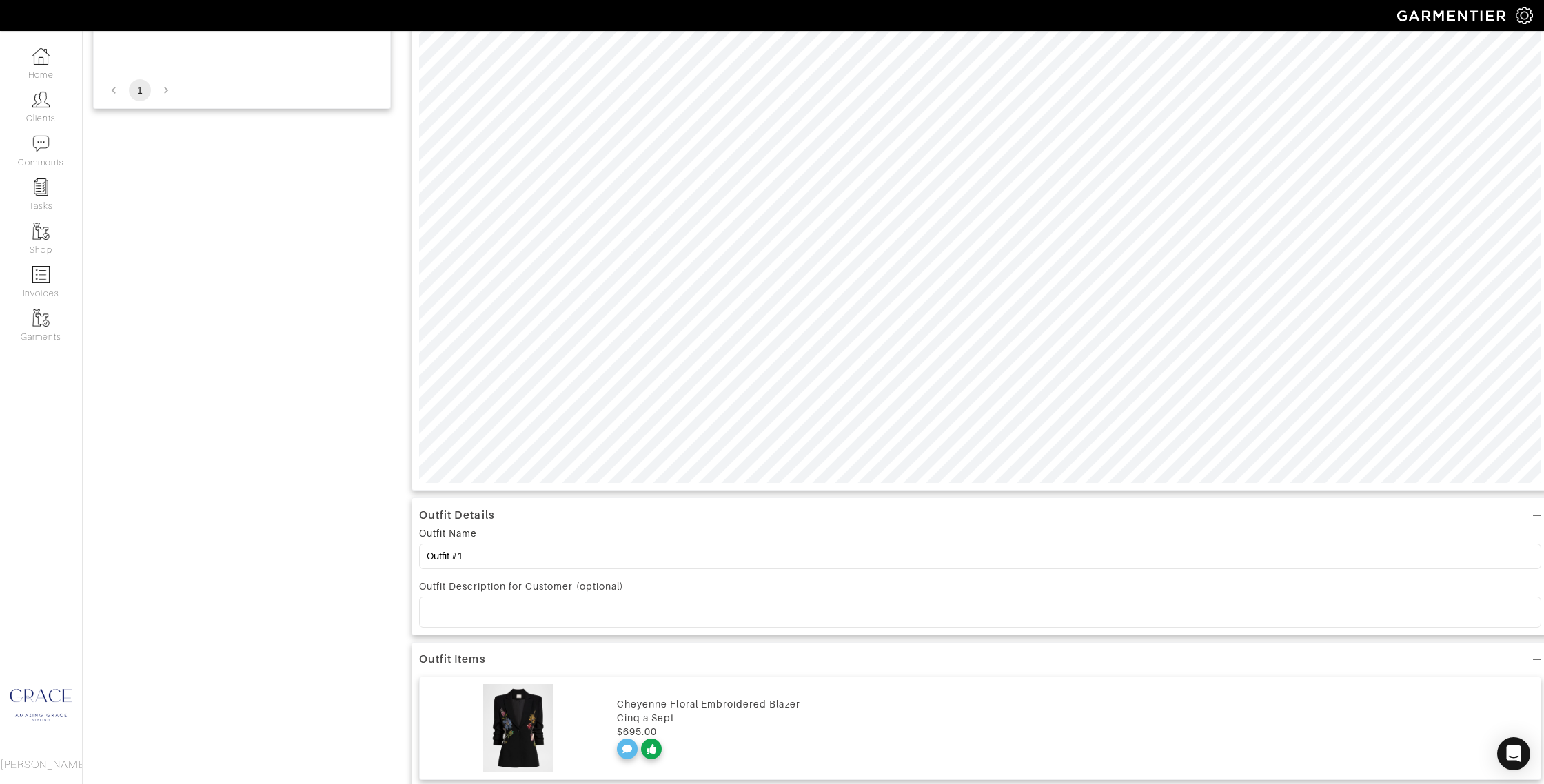
scroll to position [450, 0]
click at [479, 616] on p at bounding box center [980, 610] width 1100 height 12
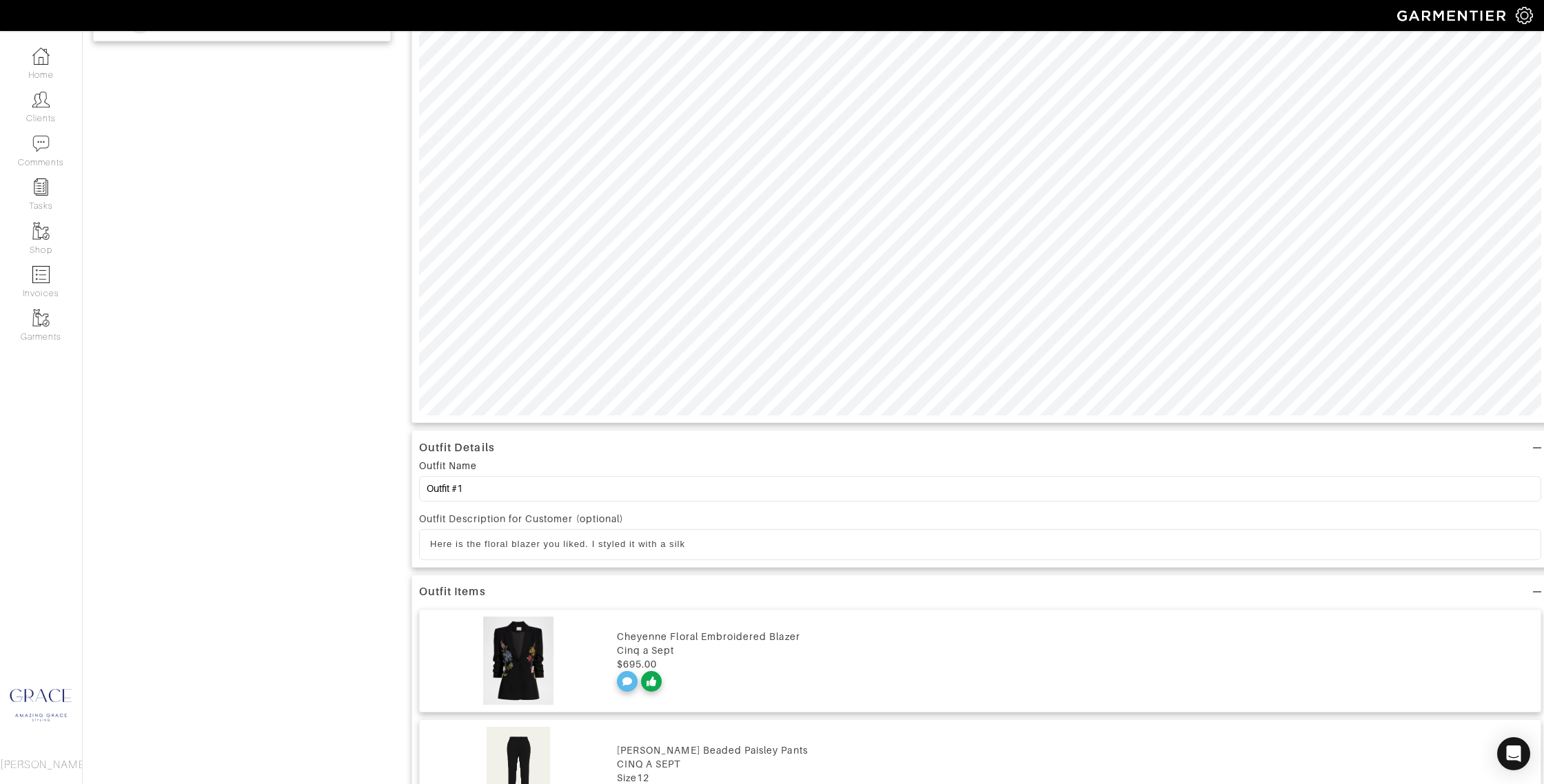
scroll to position [517, 0]
